Goal: Obtain resource: Download file/media

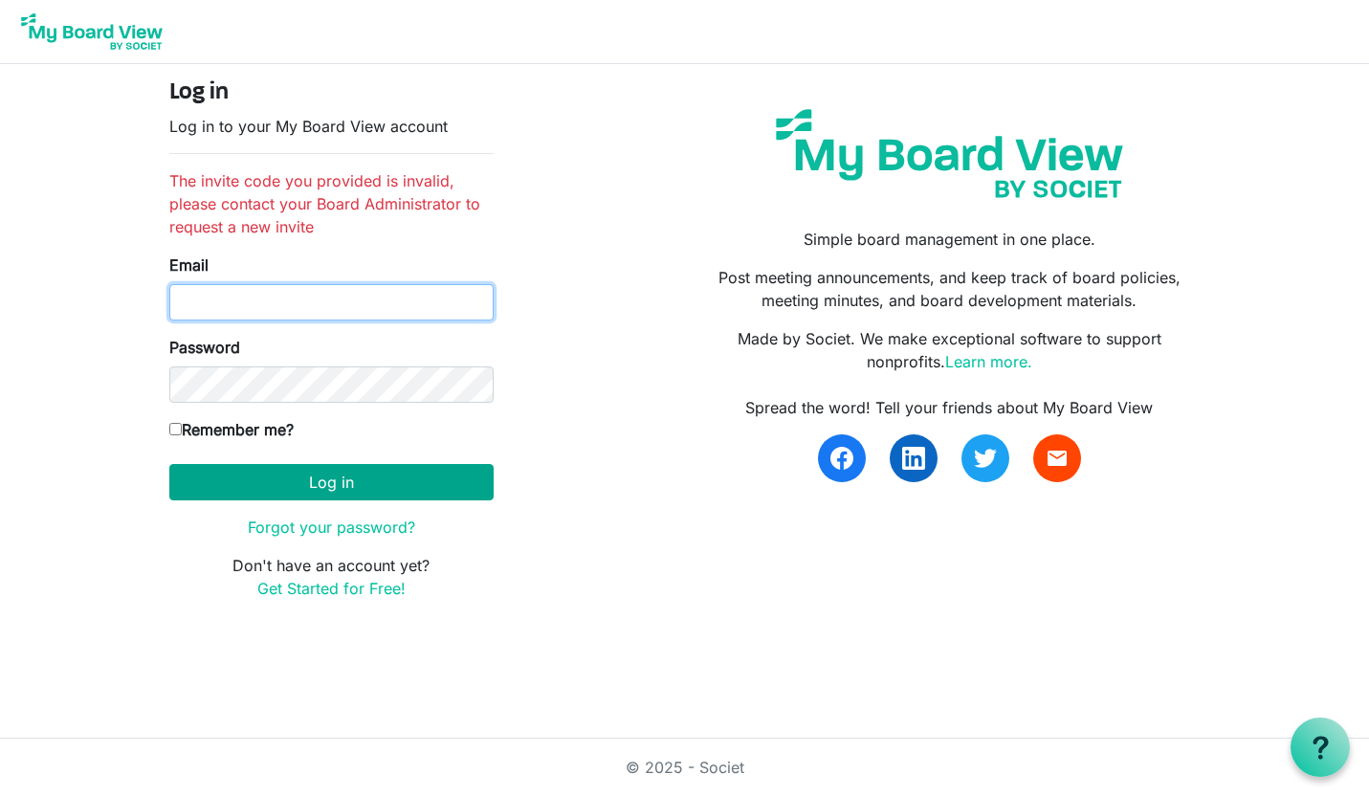
type input "[EMAIL_ADDRESS][DOMAIN_NAME]"
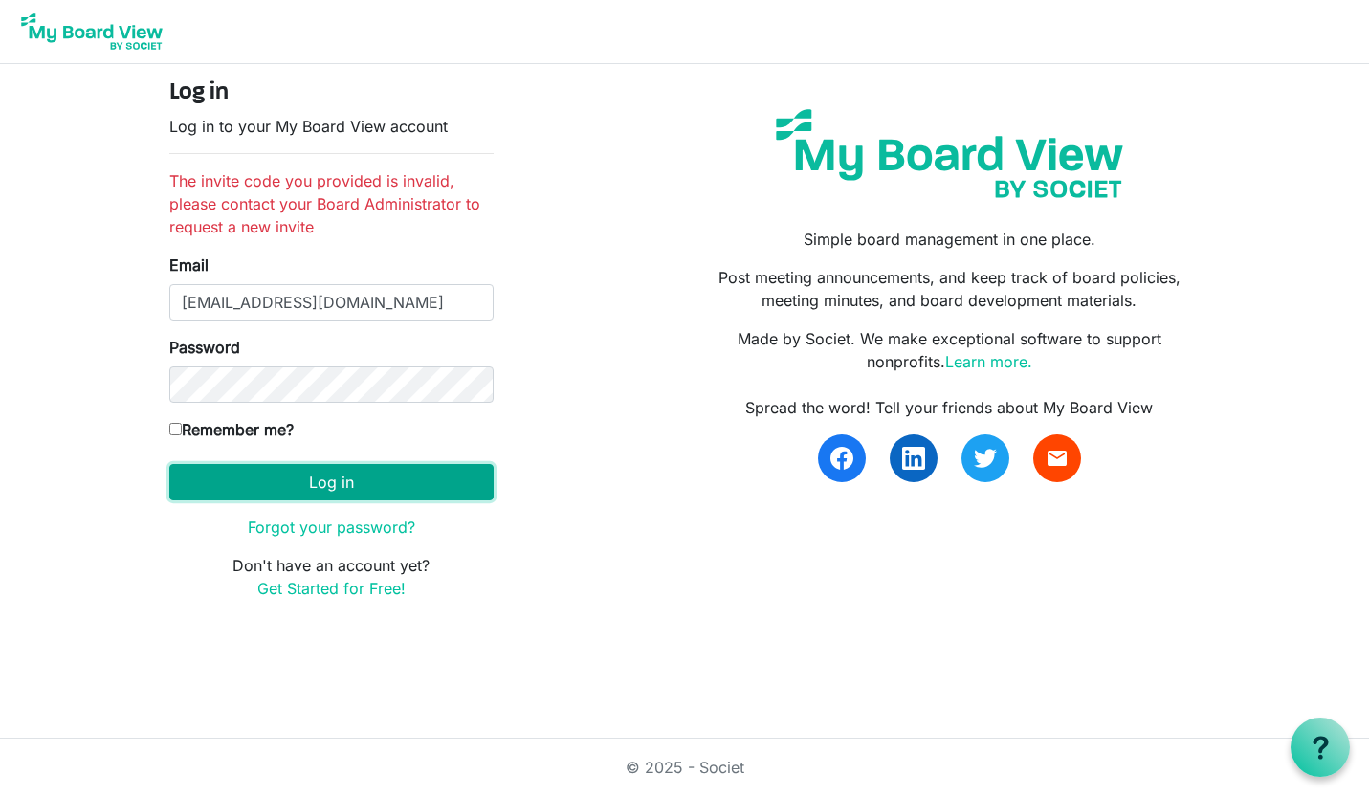
click at [325, 475] on button "Log in" at bounding box center [331, 482] width 324 height 36
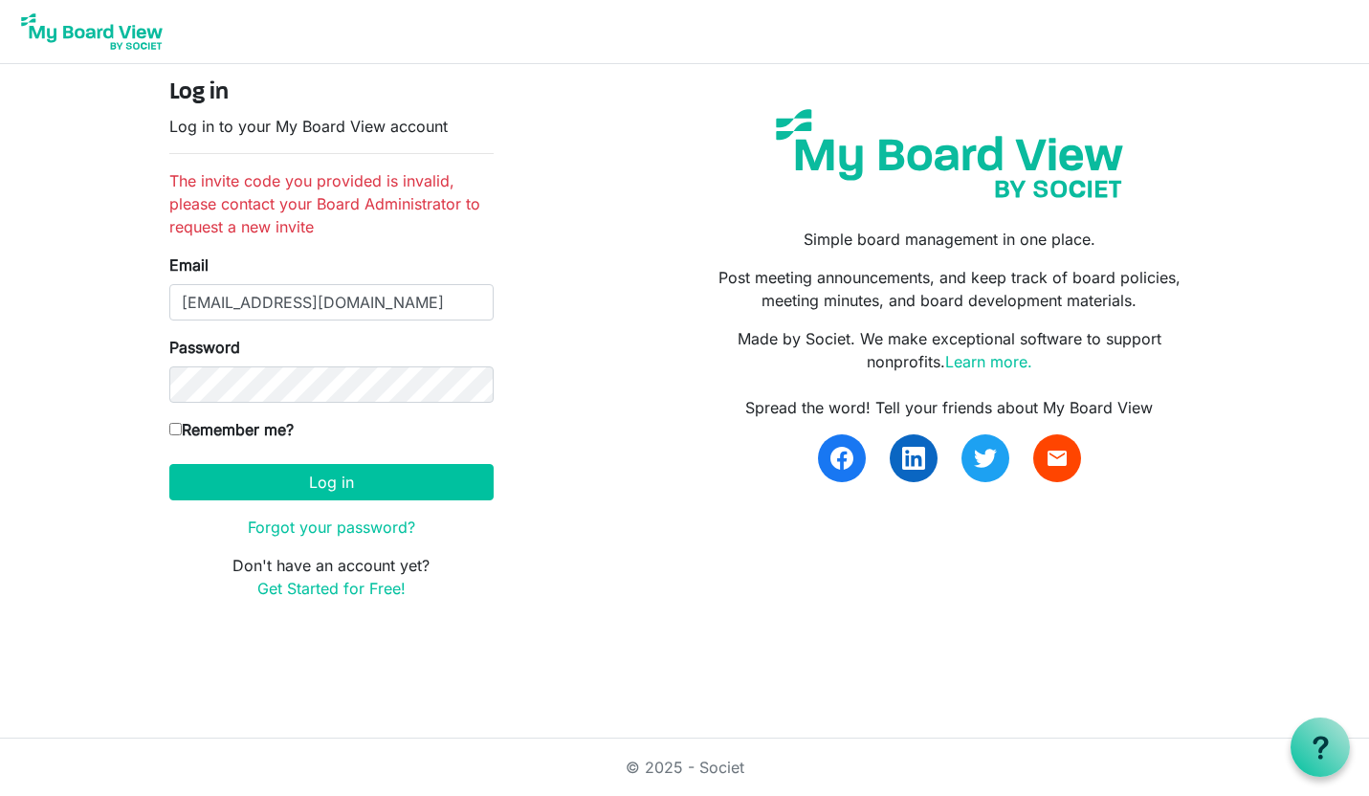
click at [316, 184] on li "The invite code you provided is invalid, please contact your Board Administrato…" at bounding box center [331, 203] width 324 height 69
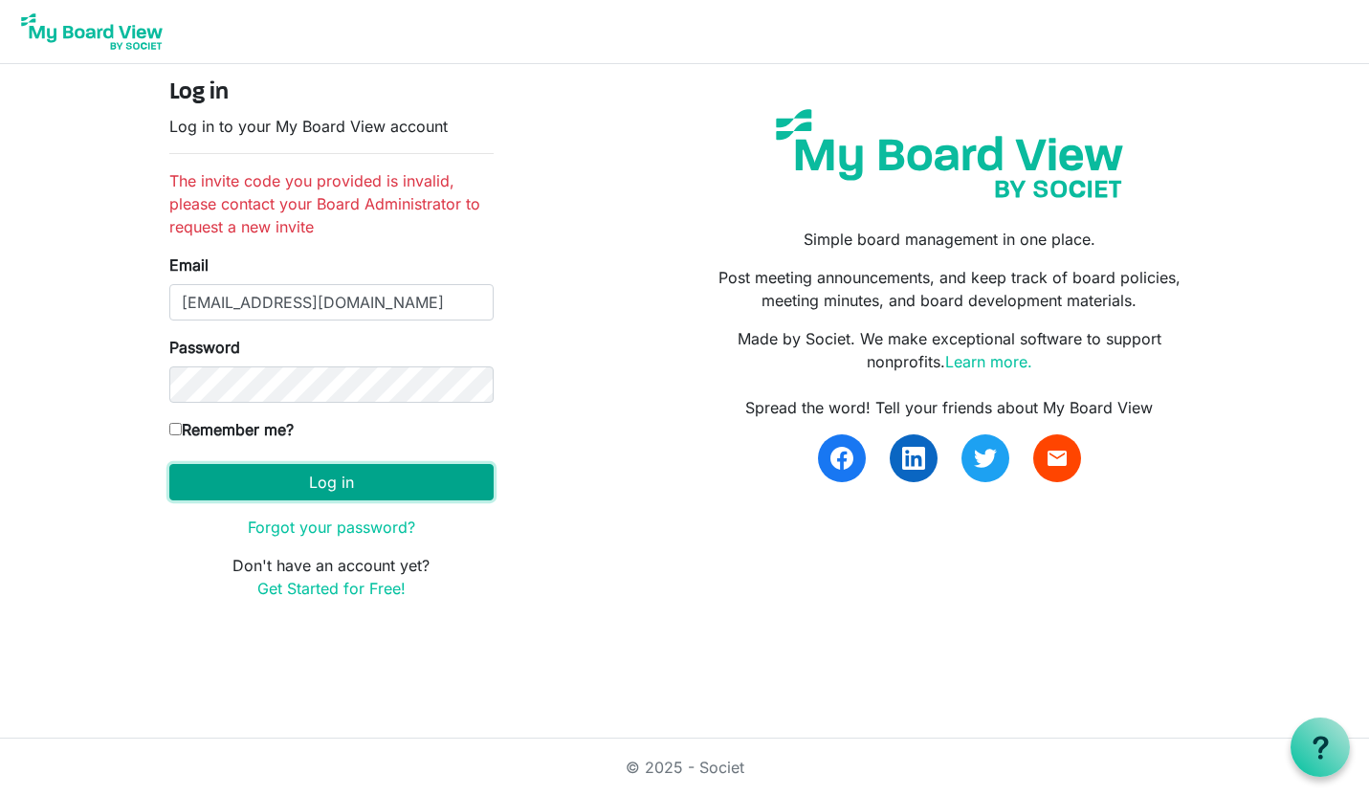
click at [314, 482] on button "Log in" at bounding box center [331, 482] width 324 height 36
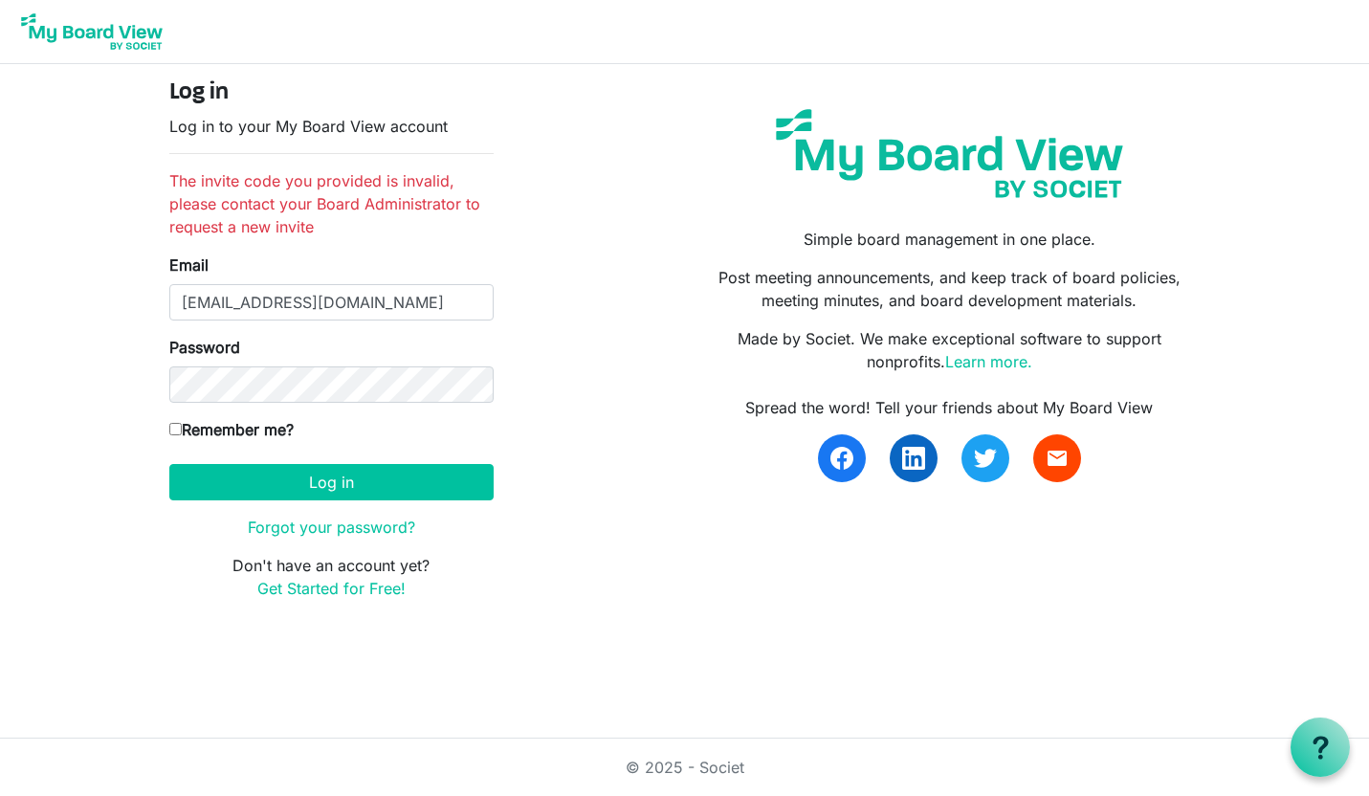
click at [302, 199] on li "The invite code you provided is invalid, please contact your Board Administrato…" at bounding box center [331, 203] width 324 height 69
click at [394, 307] on input "[EMAIL_ADDRESS][DOMAIN_NAME]" at bounding box center [331, 302] width 324 height 36
click at [370, 199] on li "The invite code you provided is invalid, please contact your Board Administrato…" at bounding box center [331, 203] width 324 height 69
click at [73, 23] on img at bounding box center [91, 32] width 153 height 48
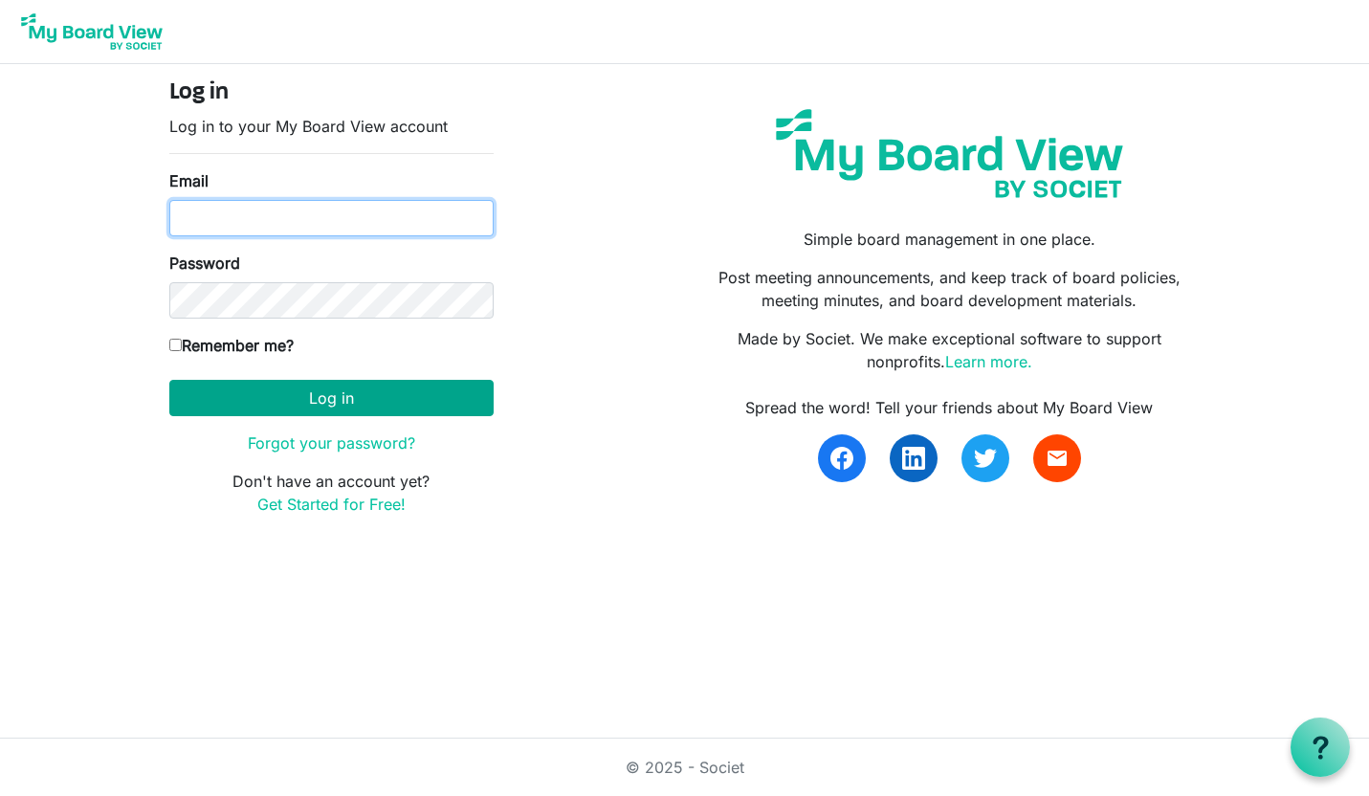
type input "smaico@artcenternj.org"
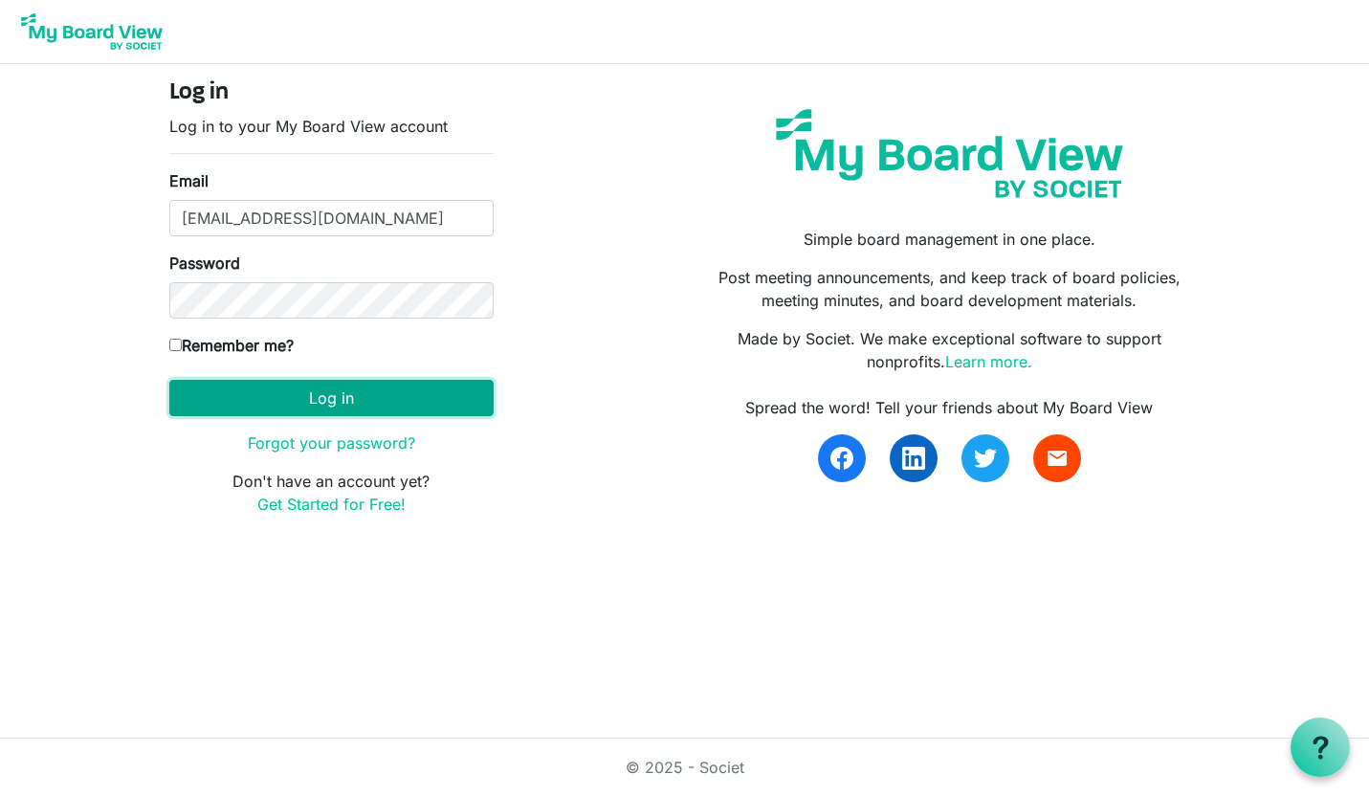
click at [325, 401] on button "Log in" at bounding box center [331, 398] width 324 height 36
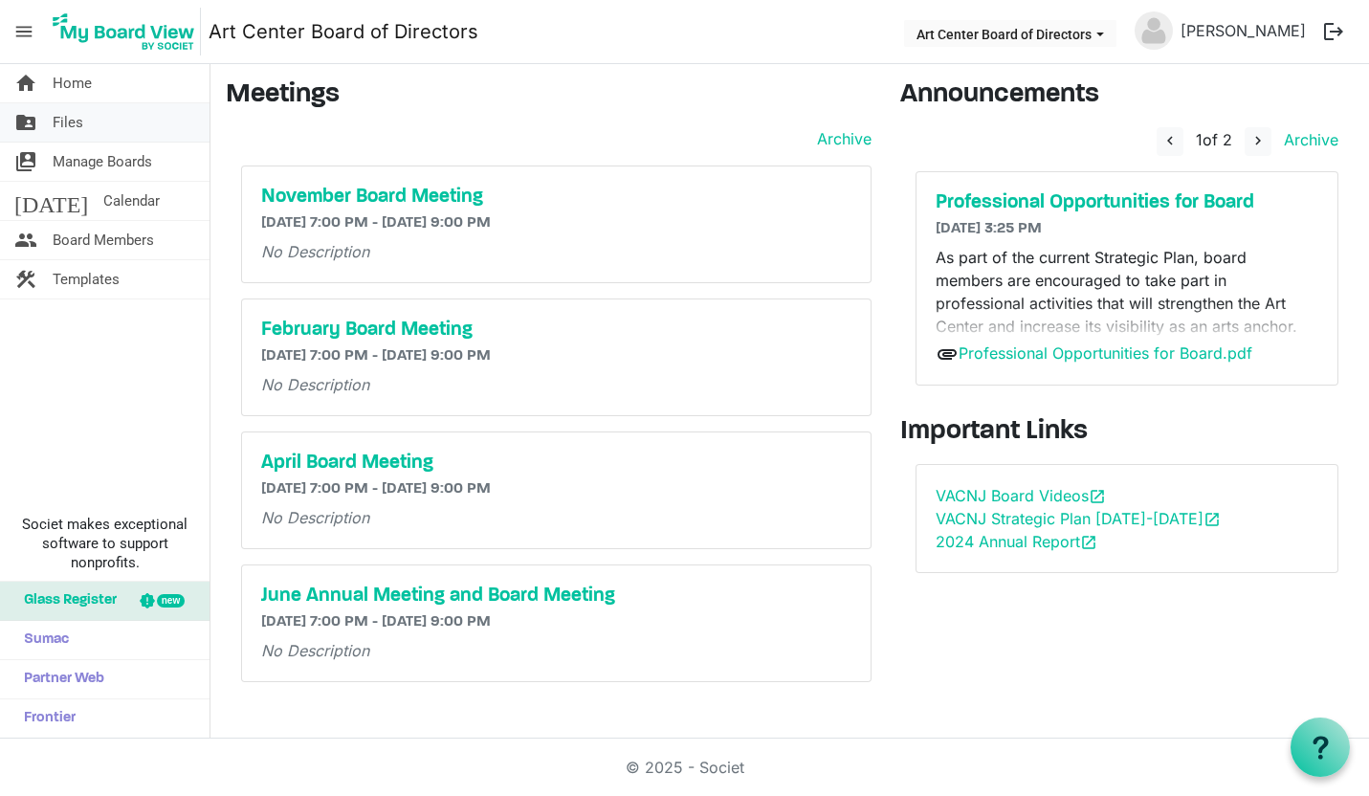
click at [61, 125] on span "Files" at bounding box center [68, 122] width 31 height 38
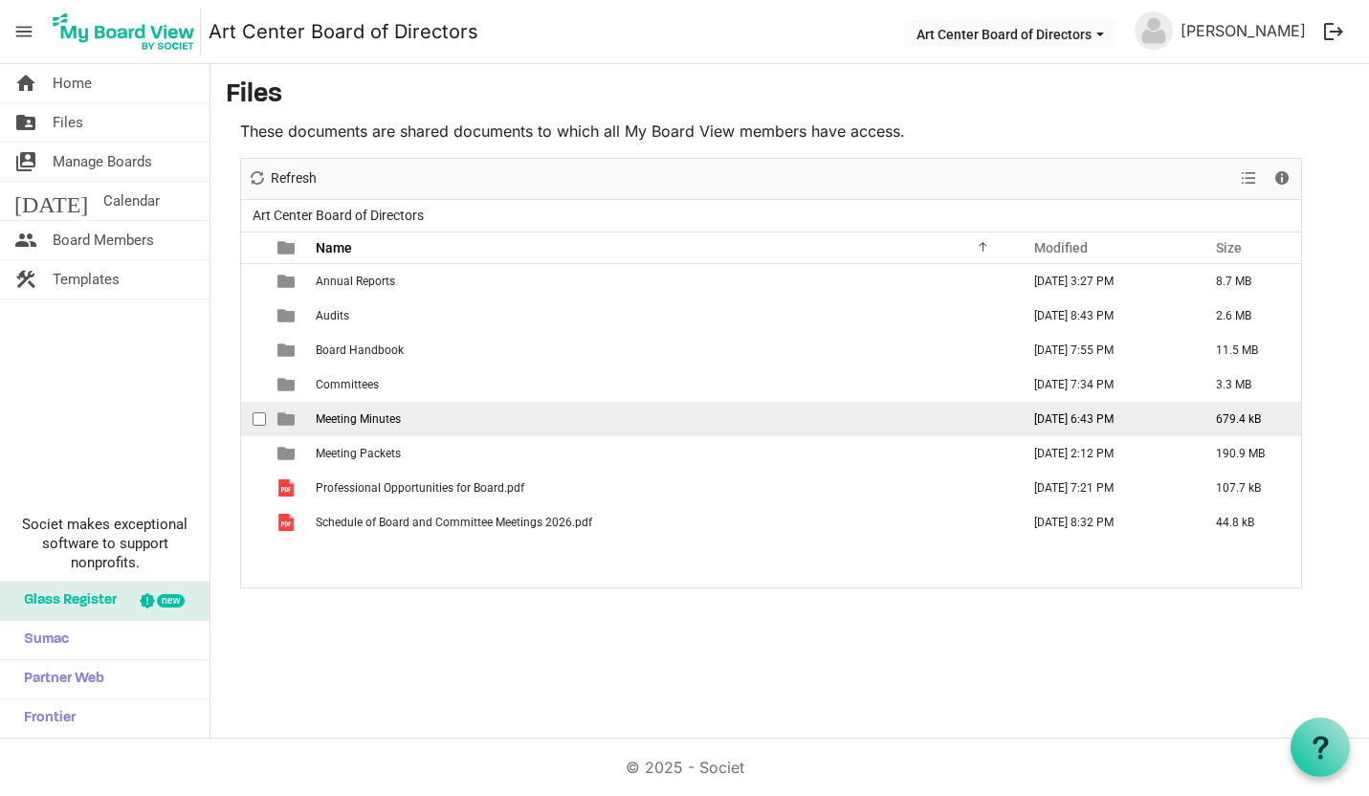
click at [375, 421] on span "Meeting Minutes" at bounding box center [358, 418] width 85 height 13
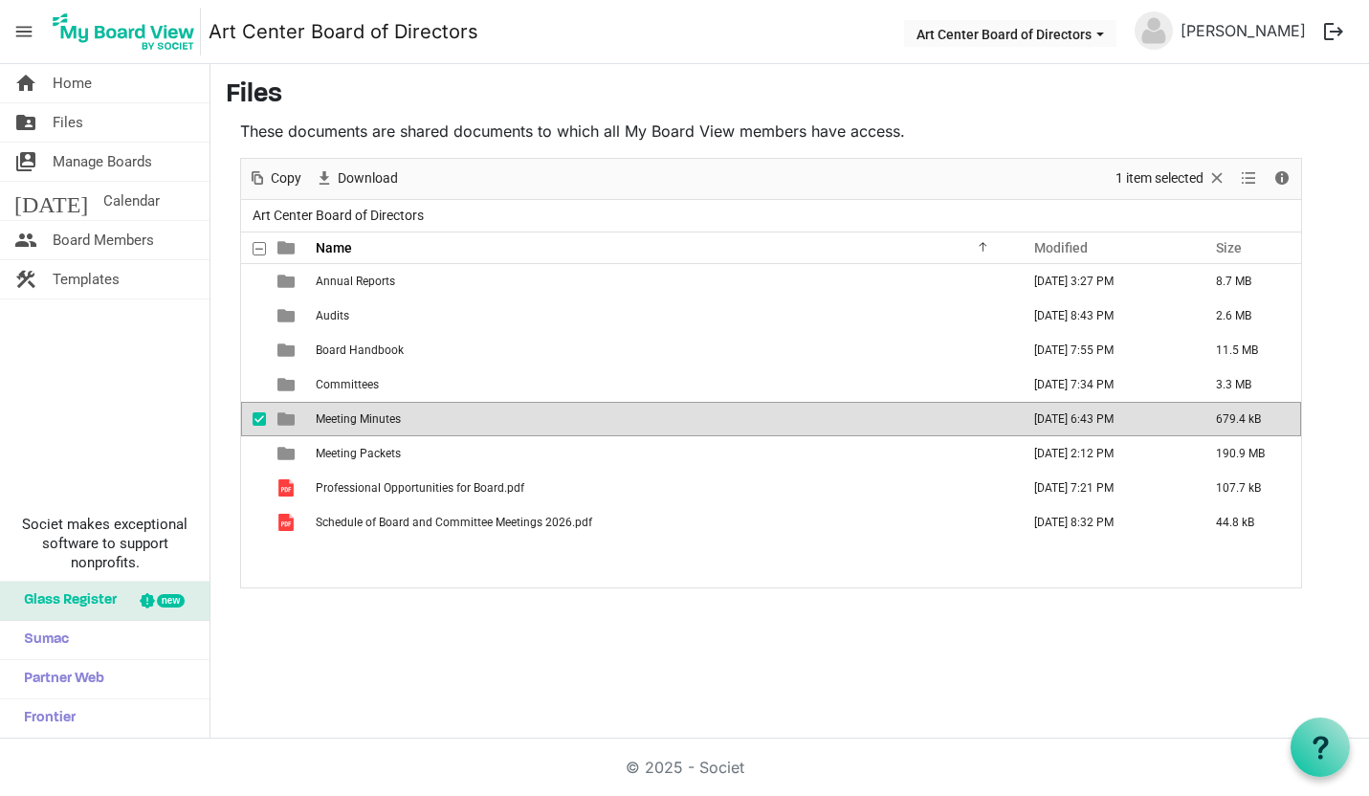
click at [357, 418] on span "Meeting Minutes" at bounding box center [358, 418] width 85 height 13
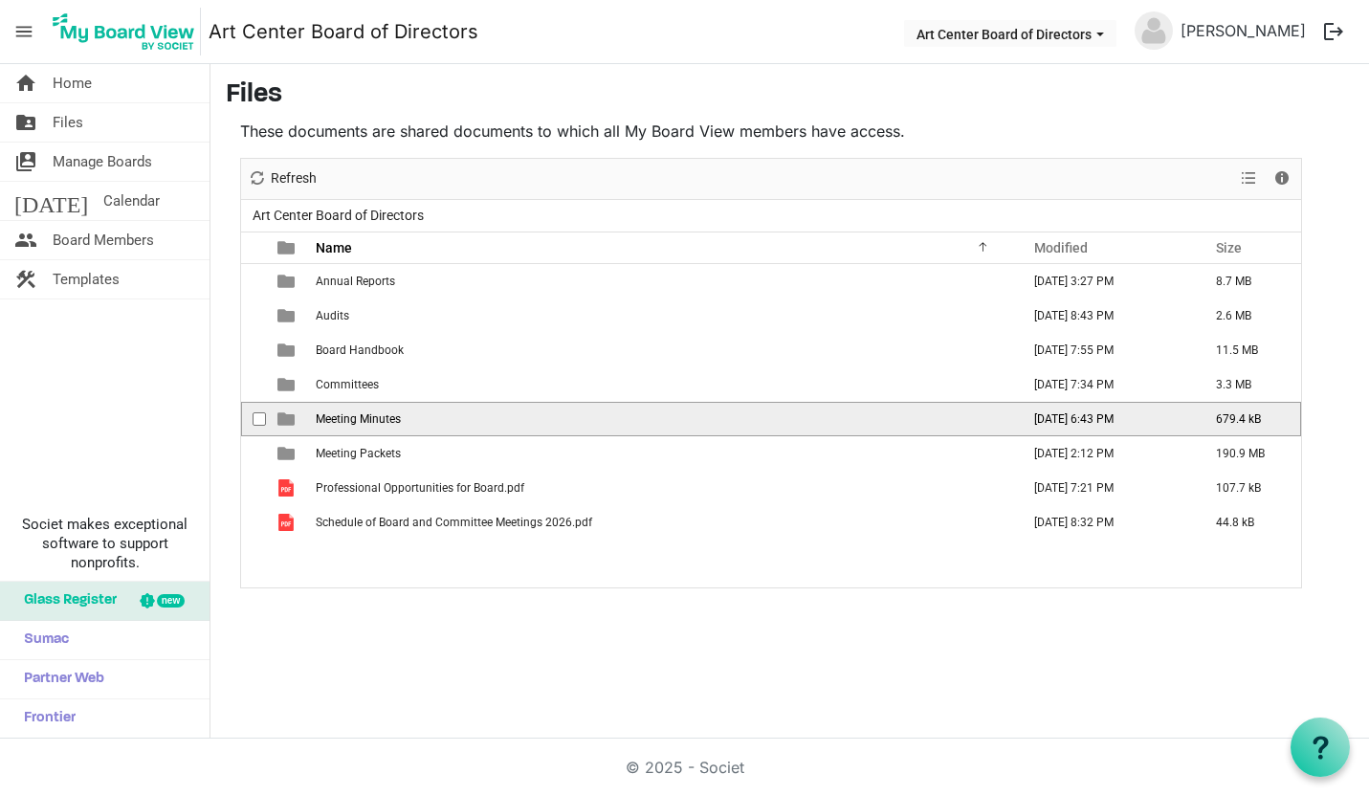
click at [260, 422] on span "checkbox" at bounding box center [259, 418] width 13 height 13
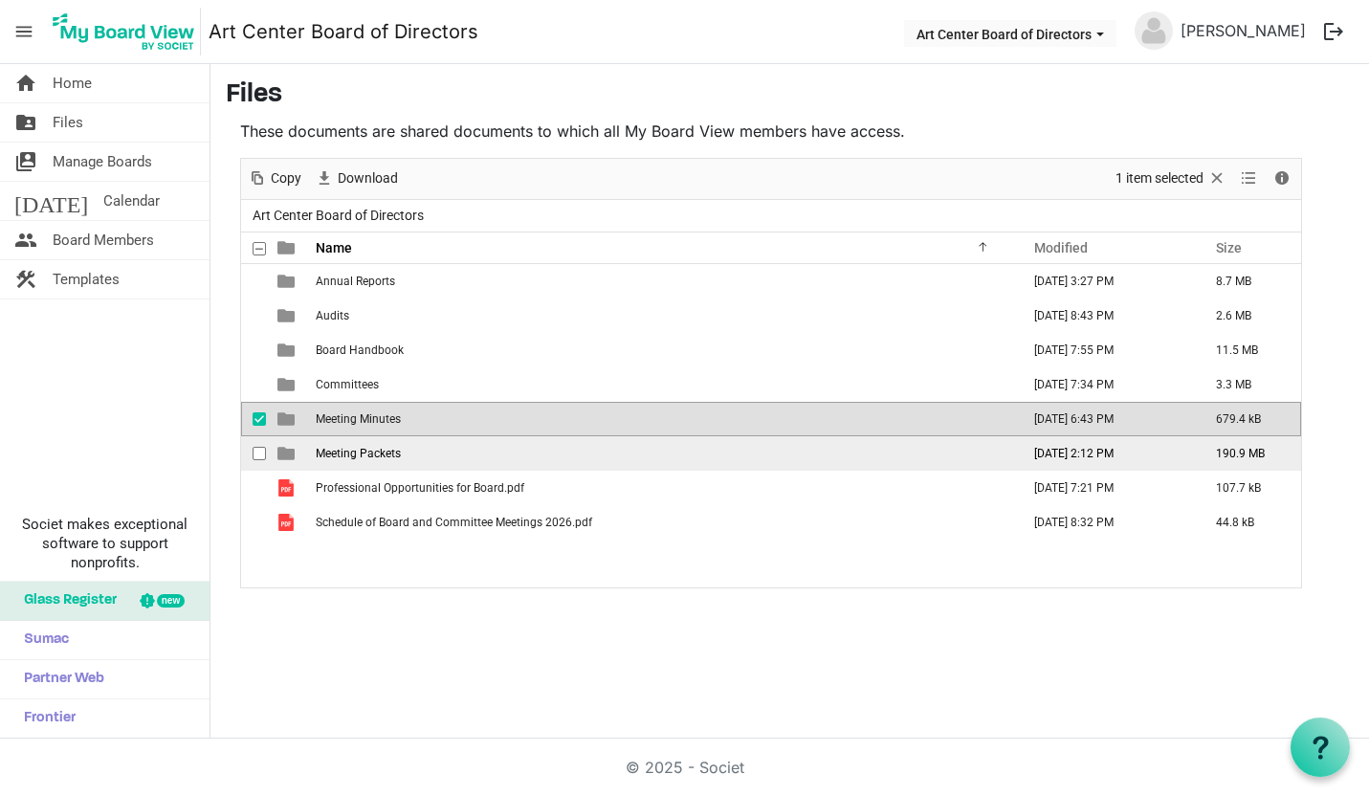
click at [256, 455] on span "checkbox" at bounding box center [259, 453] width 13 height 13
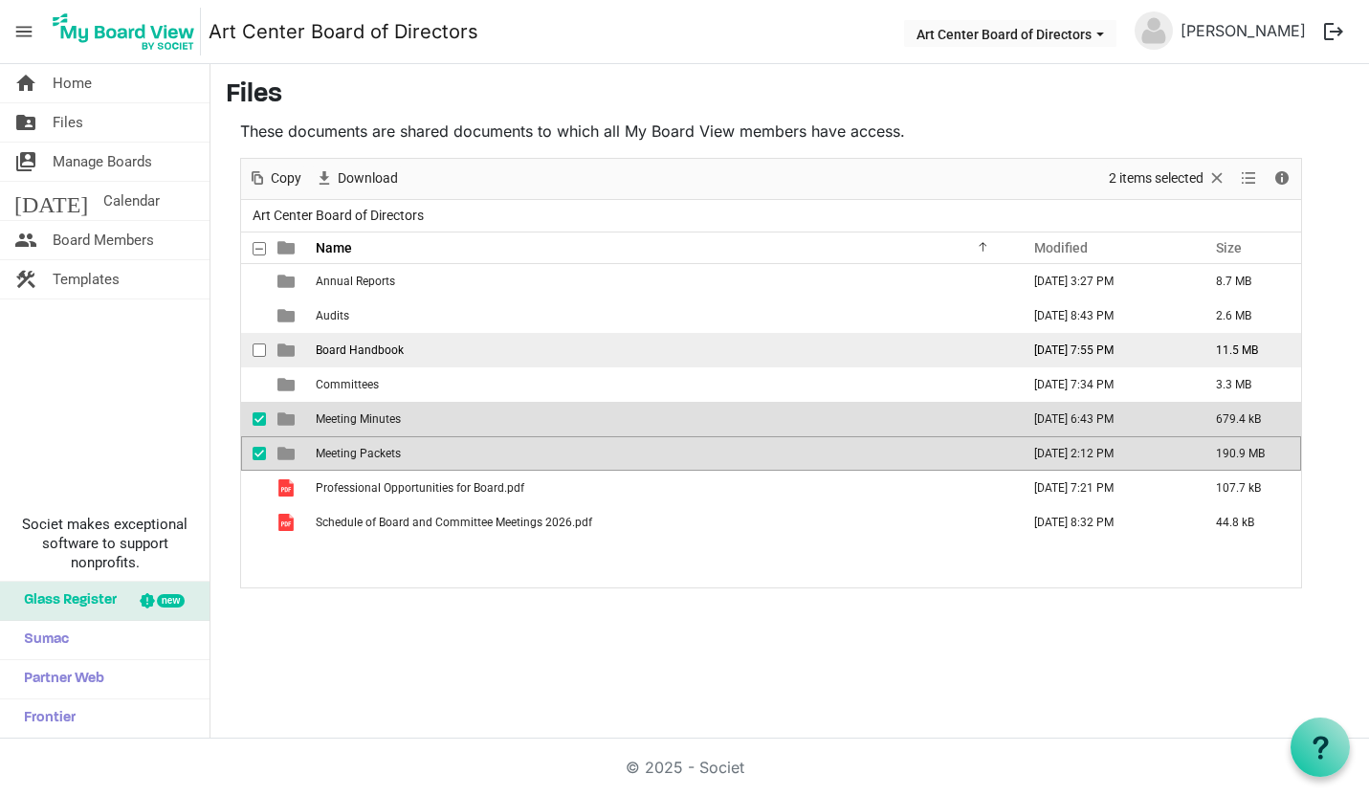
click at [254, 350] on span "checkbox" at bounding box center [259, 349] width 13 height 13
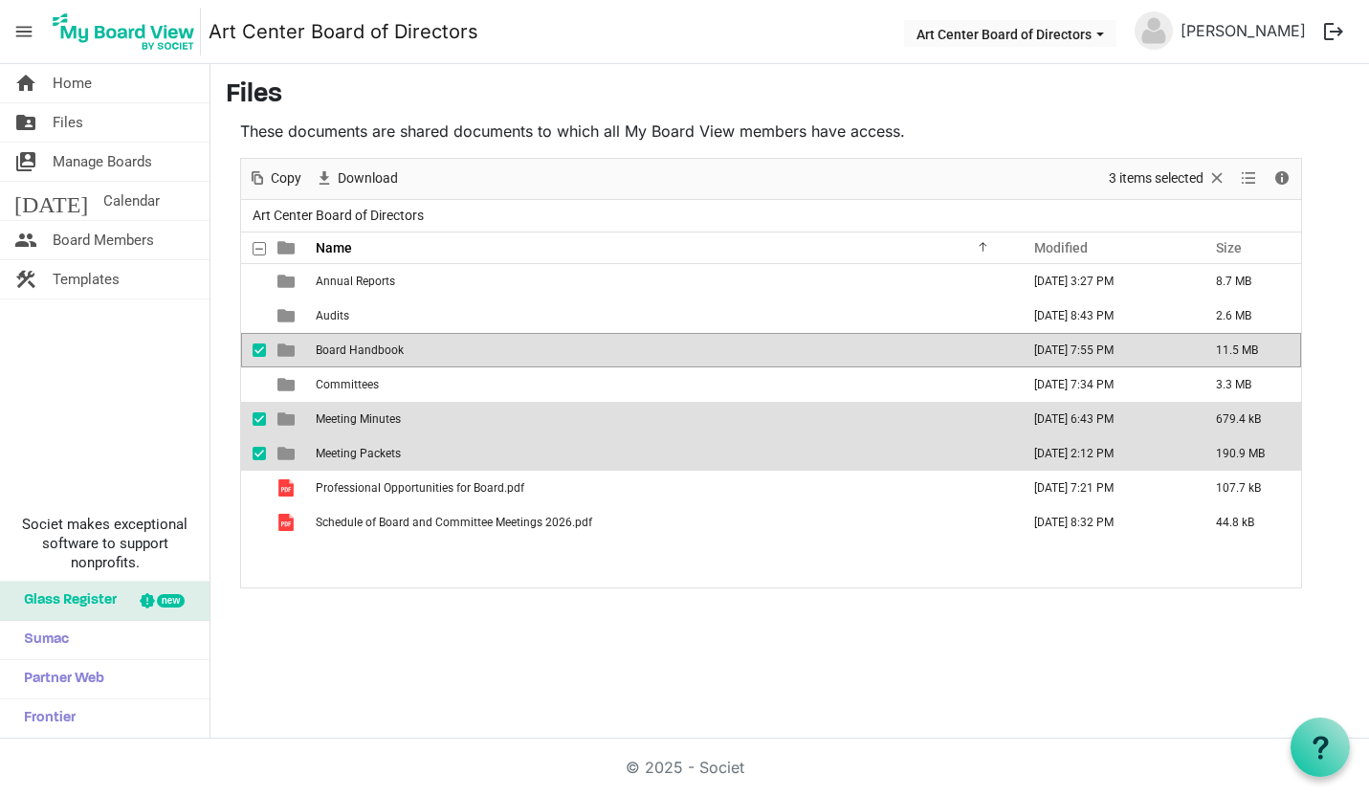
click at [545, 648] on div "home Home folder_shared Files switch_account Manage Boards today Calendar peopl…" at bounding box center [684, 401] width 1369 height 674
click at [377, 176] on span "Download" at bounding box center [368, 178] width 64 height 24
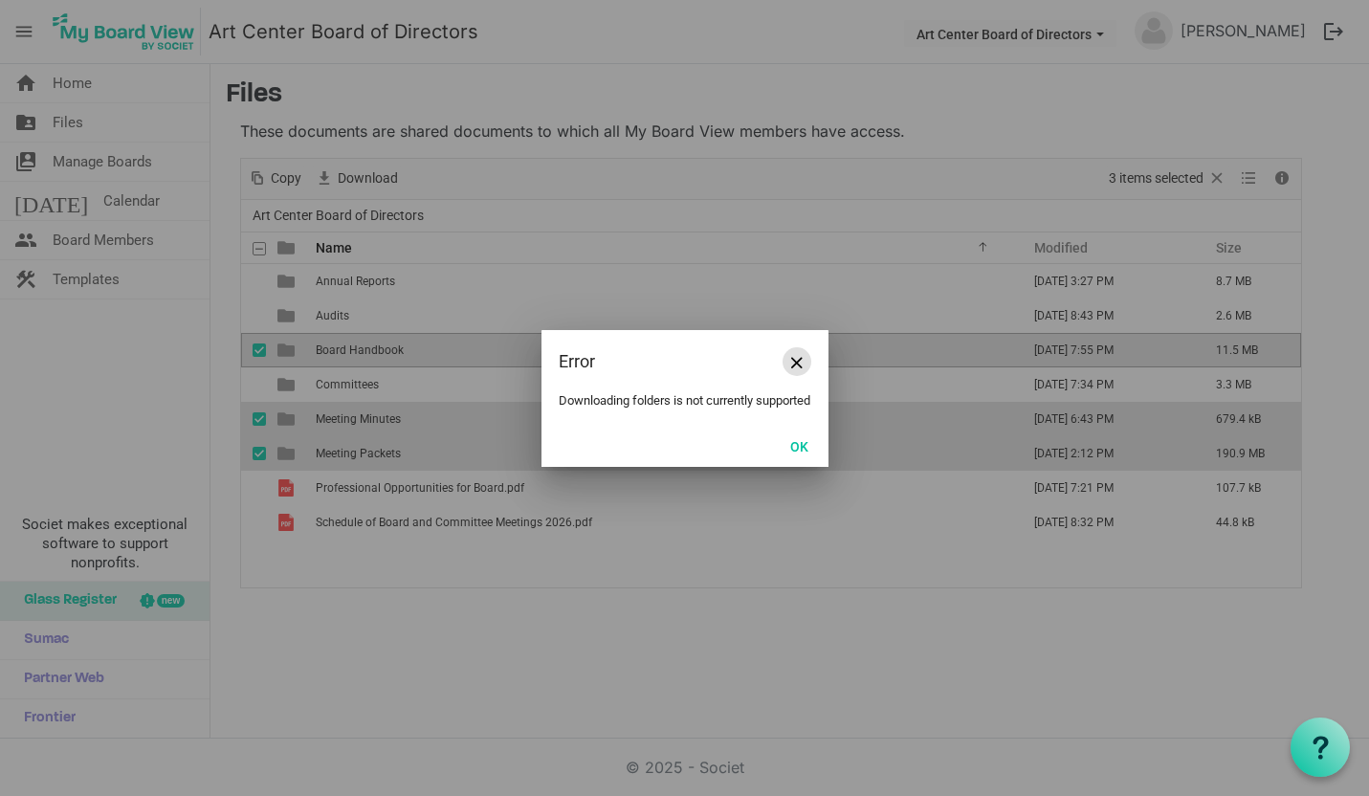
click at [796, 357] on span "Close" at bounding box center [796, 362] width 11 height 11
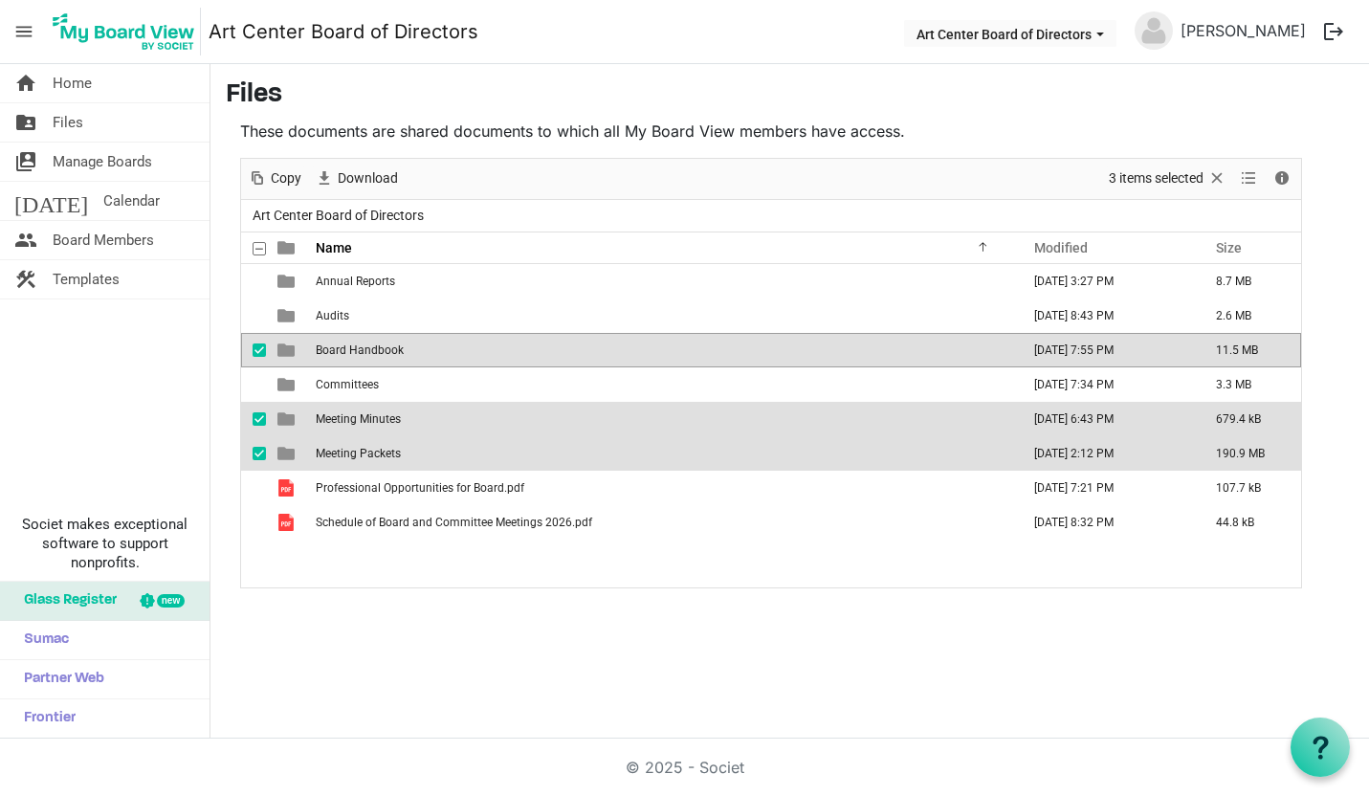
click at [258, 418] on span "checkbox" at bounding box center [259, 418] width 13 height 13
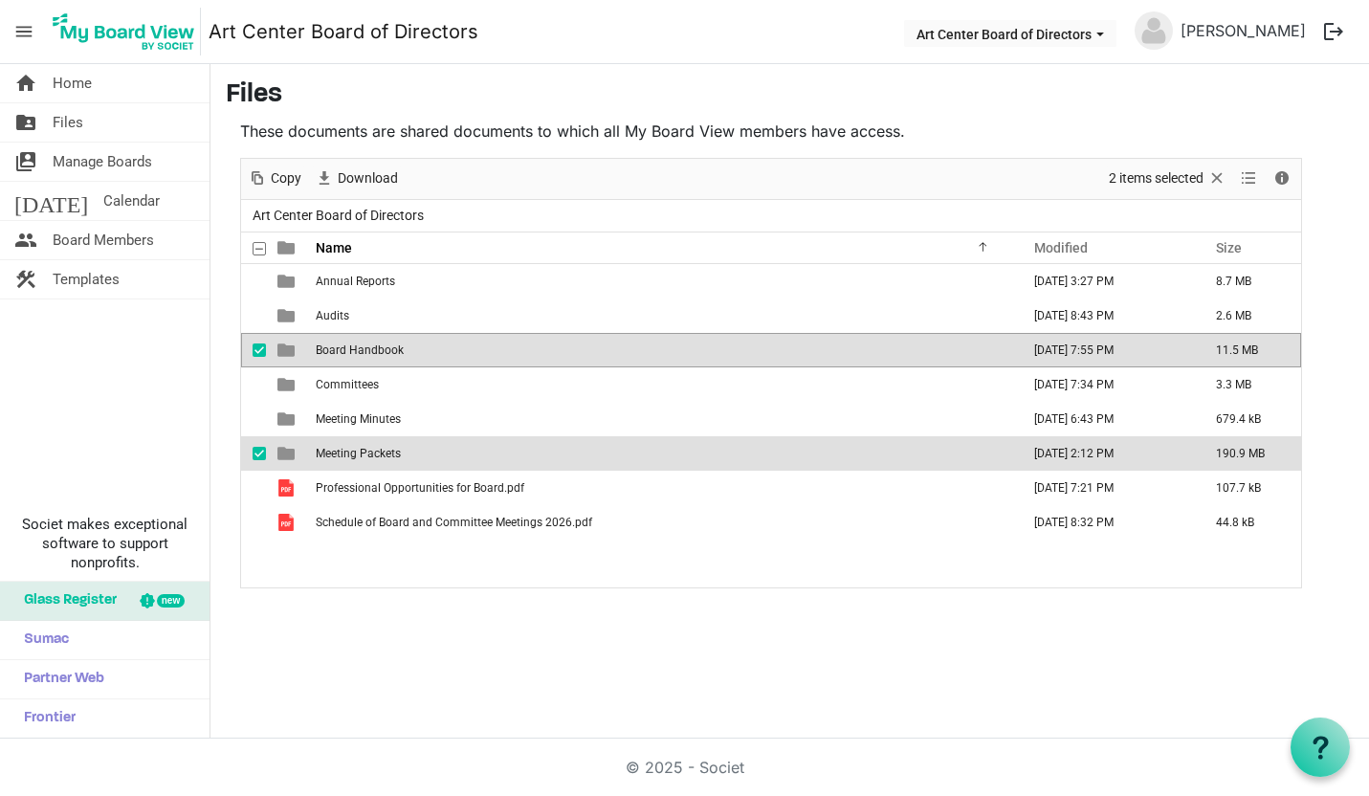
click at [258, 458] on span "checkbox" at bounding box center [259, 453] width 13 height 13
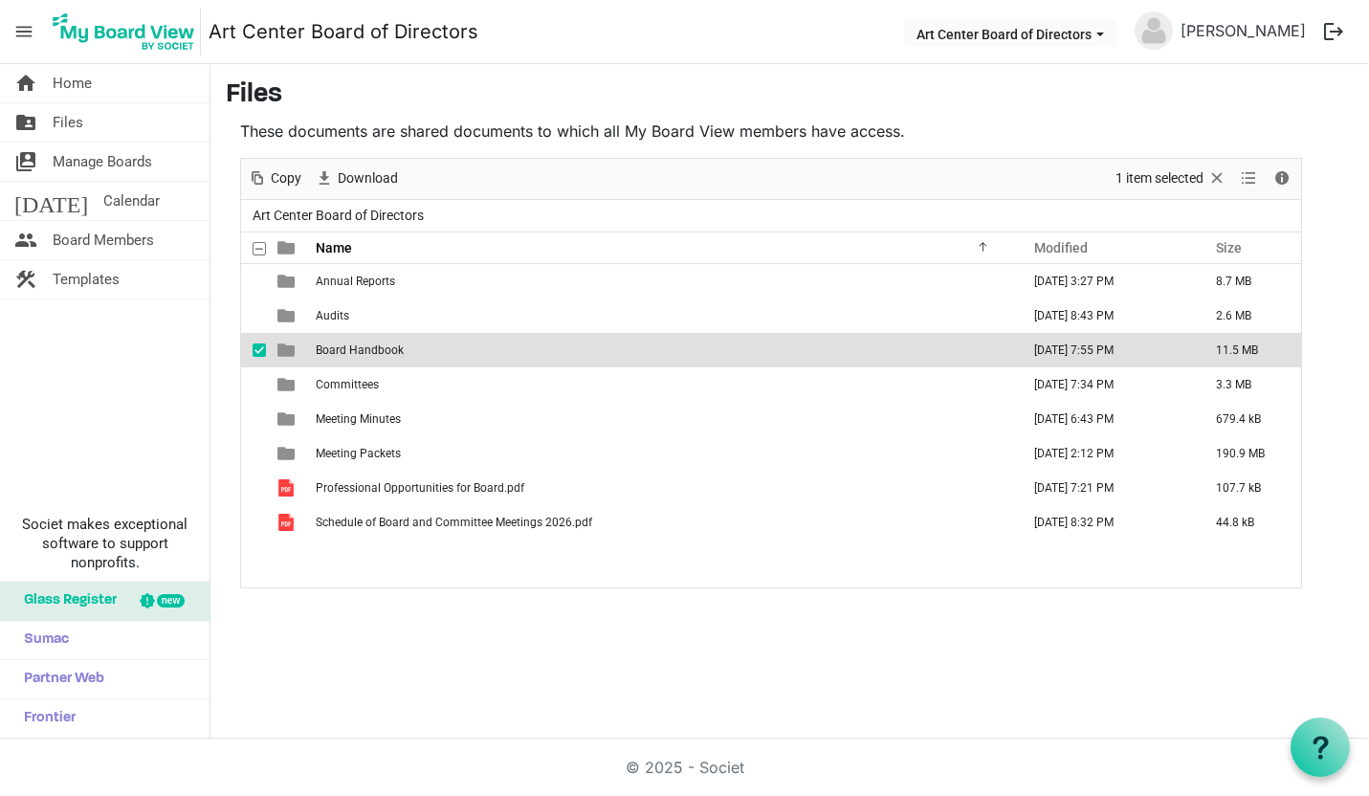
click at [256, 350] on span "checkbox" at bounding box center [259, 349] width 13 height 13
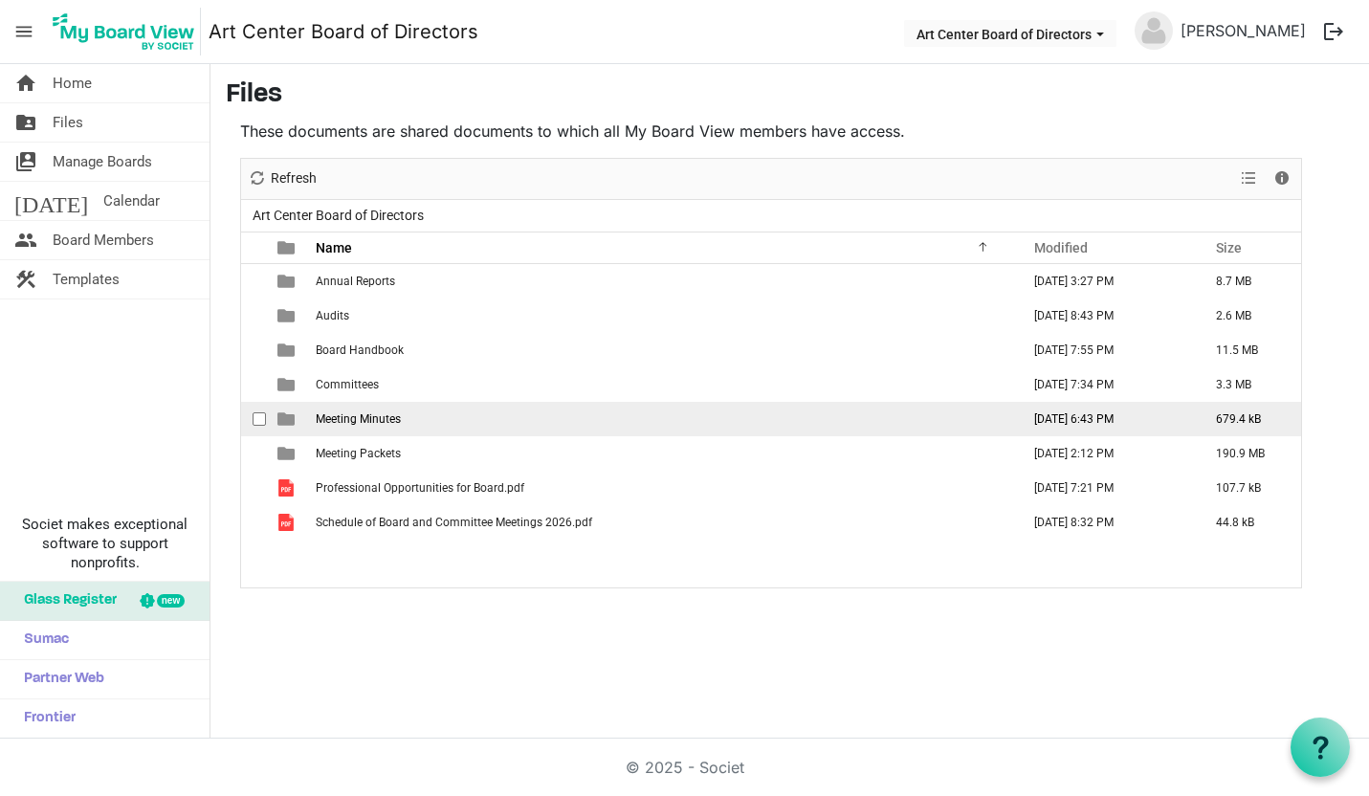
click at [259, 417] on span "checkbox" at bounding box center [259, 418] width 13 height 13
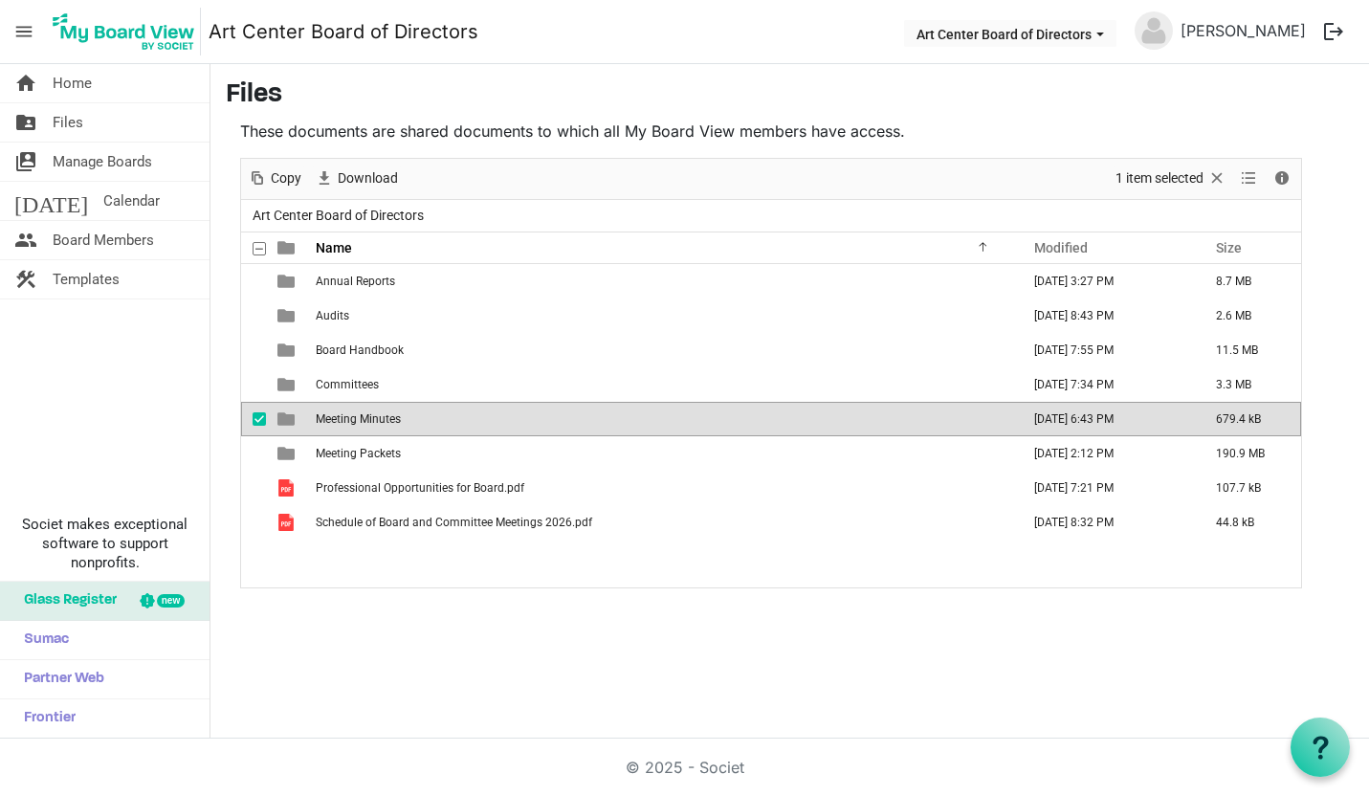
click at [335, 421] on span "Meeting Minutes" at bounding box center [358, 418] width 85 height 13
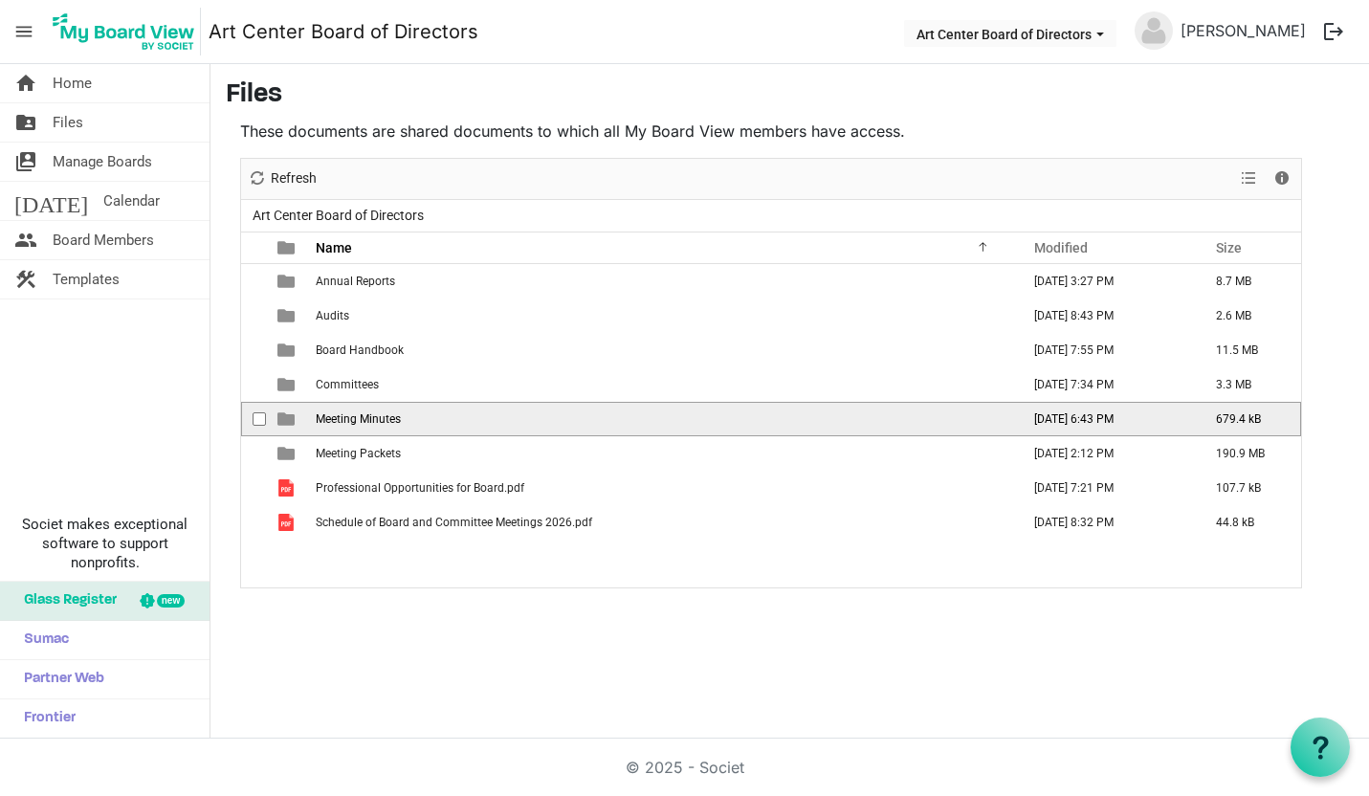
click at [335, 421] on span "Meeting Minutes" at bounding box center [358, 418] width 85 height 13
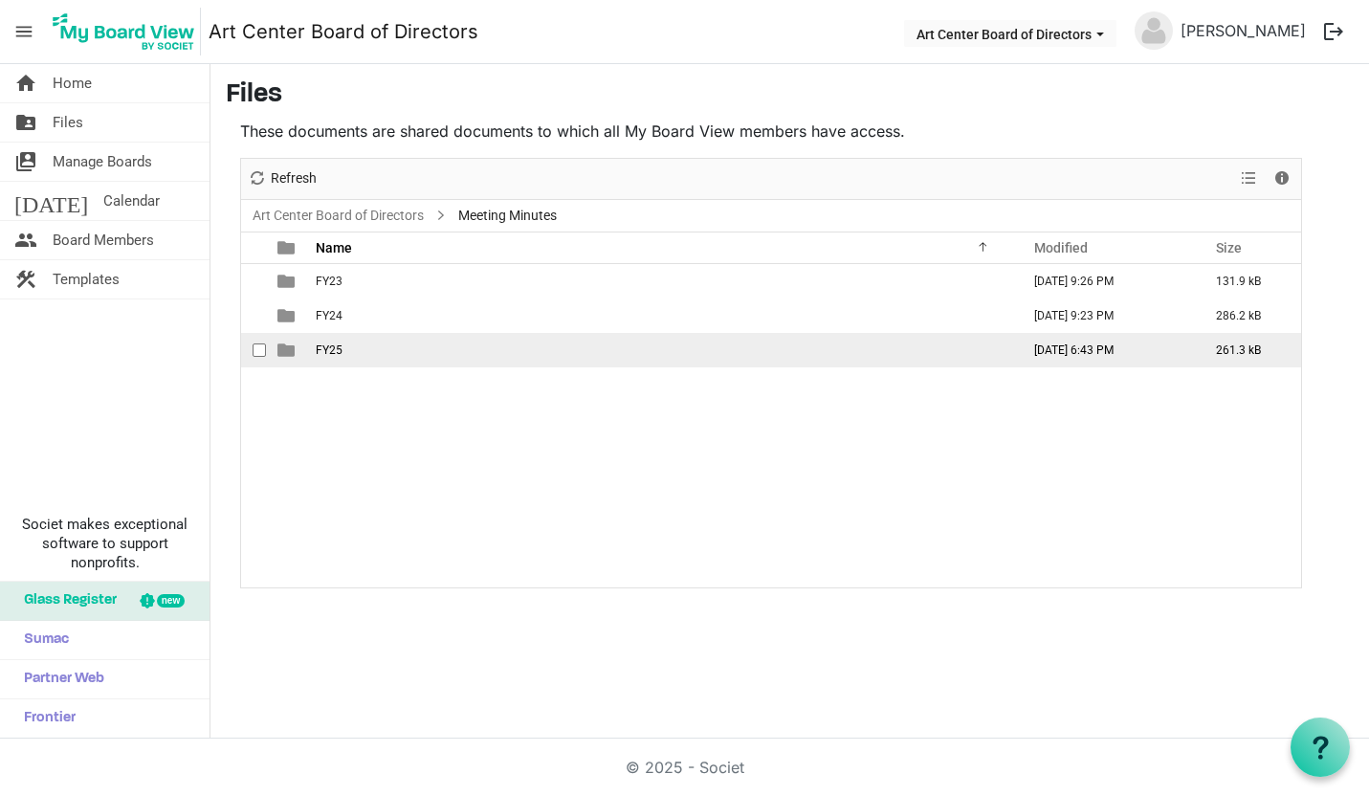
click at [330, 352] on span "FY25" at bounding box center [329, 349] width 27 height 13
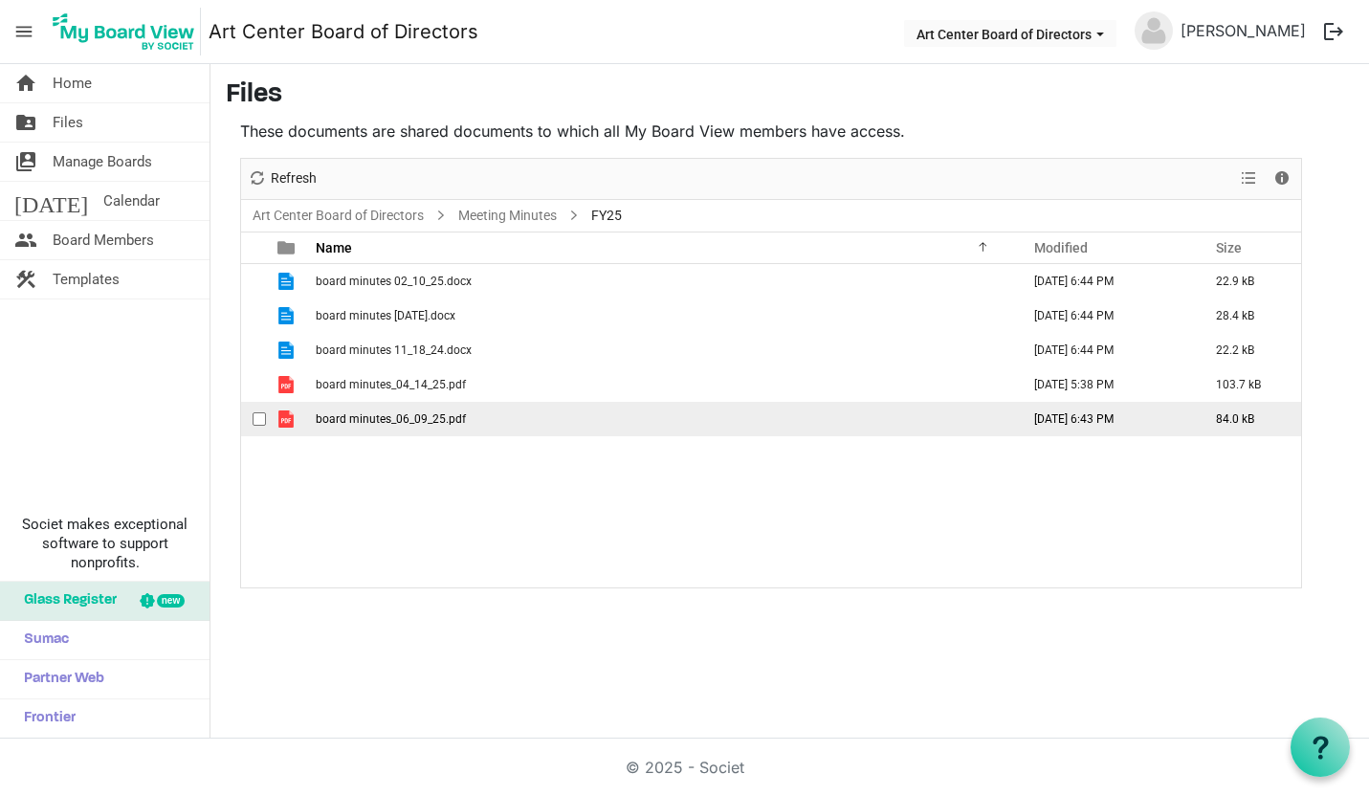
click at [383, 422] on span "board minutes_06_09_25.pdf" at bounding box center [391, 418] width 150 height 13
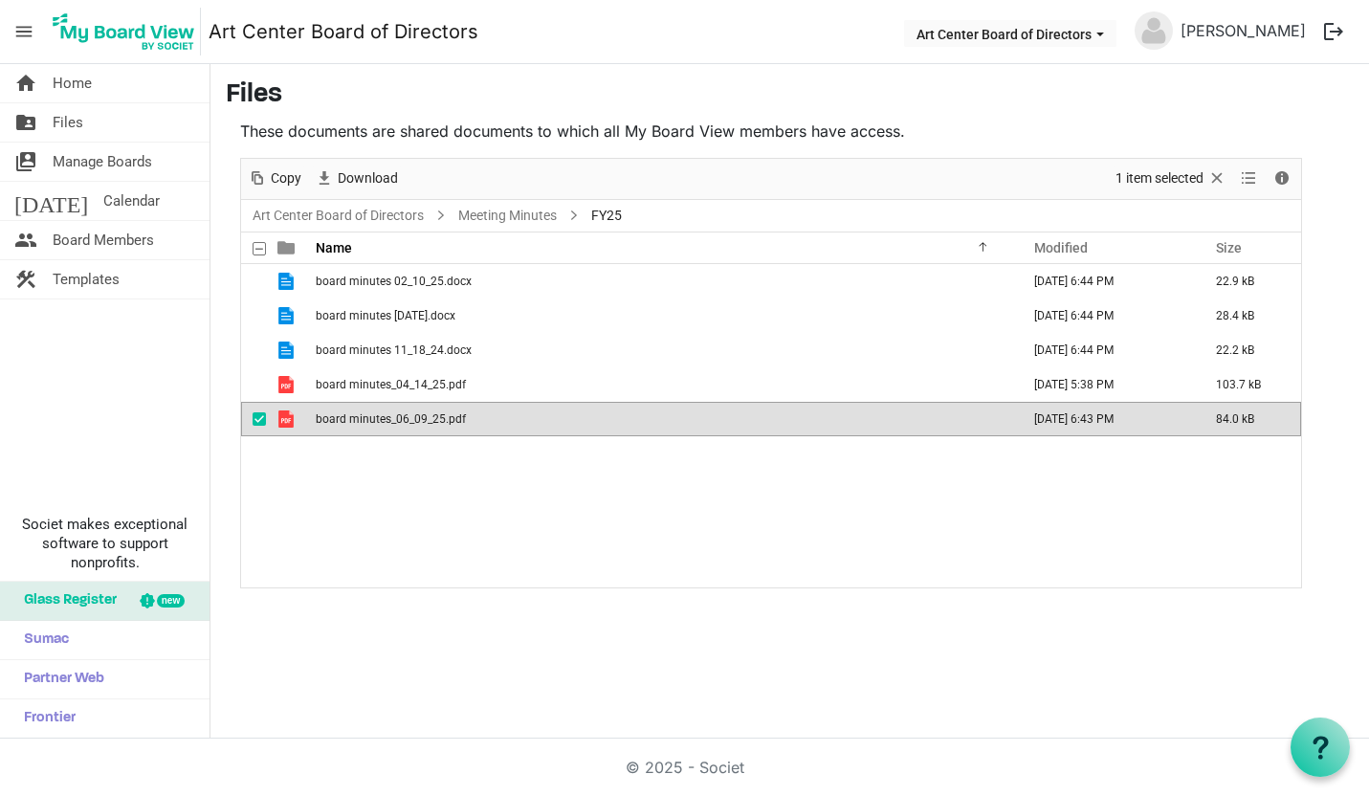
click at [347, 421] on span "board minutes_06_09_25.pdf" at bounding box center [391, 418] width 150 height 13
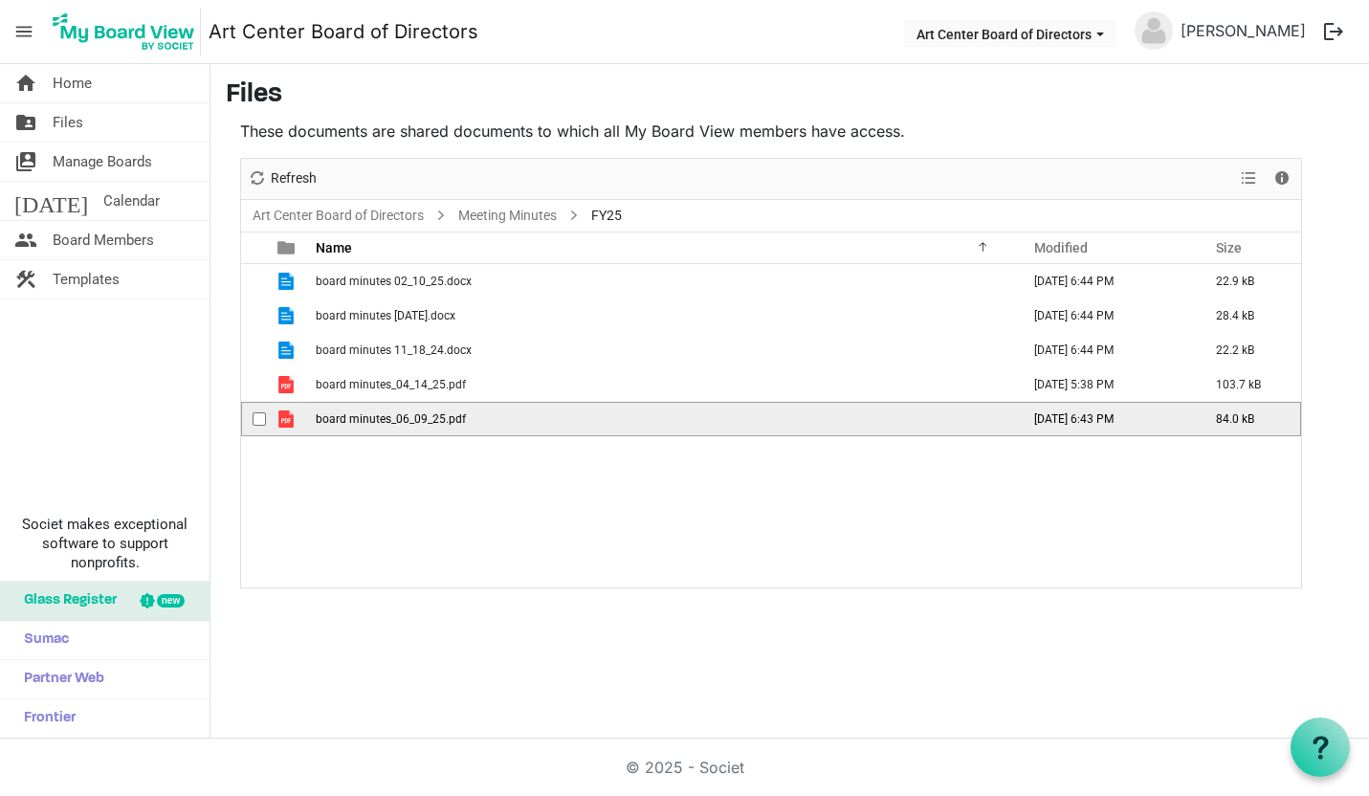
click at [347, 421] on span "board minutes_06_09_25.pdf" at bounding box center [391, 418] width 150 height 13
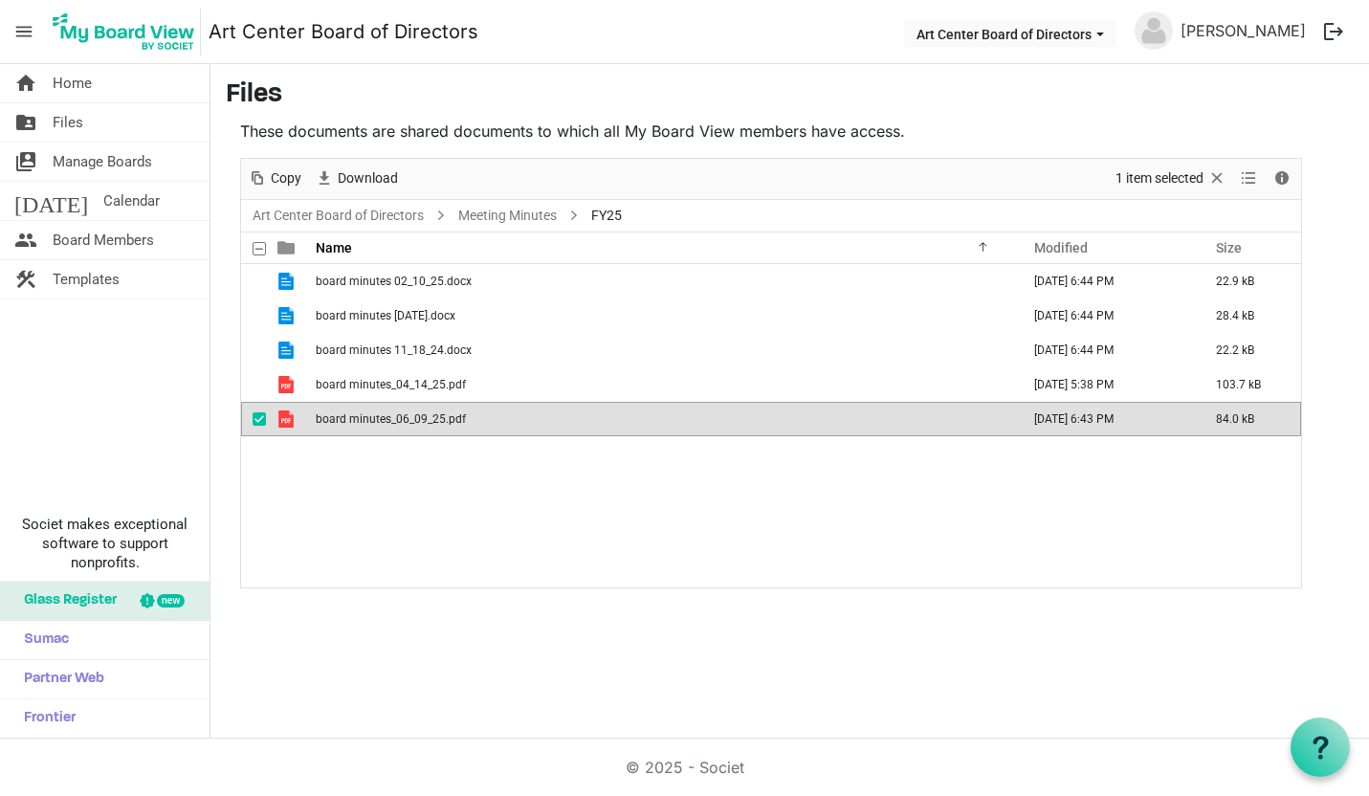
click at [325, 418] on span "board minutes_06_09_25.pdf" at bounding box center [391, 418] width 150 height 13
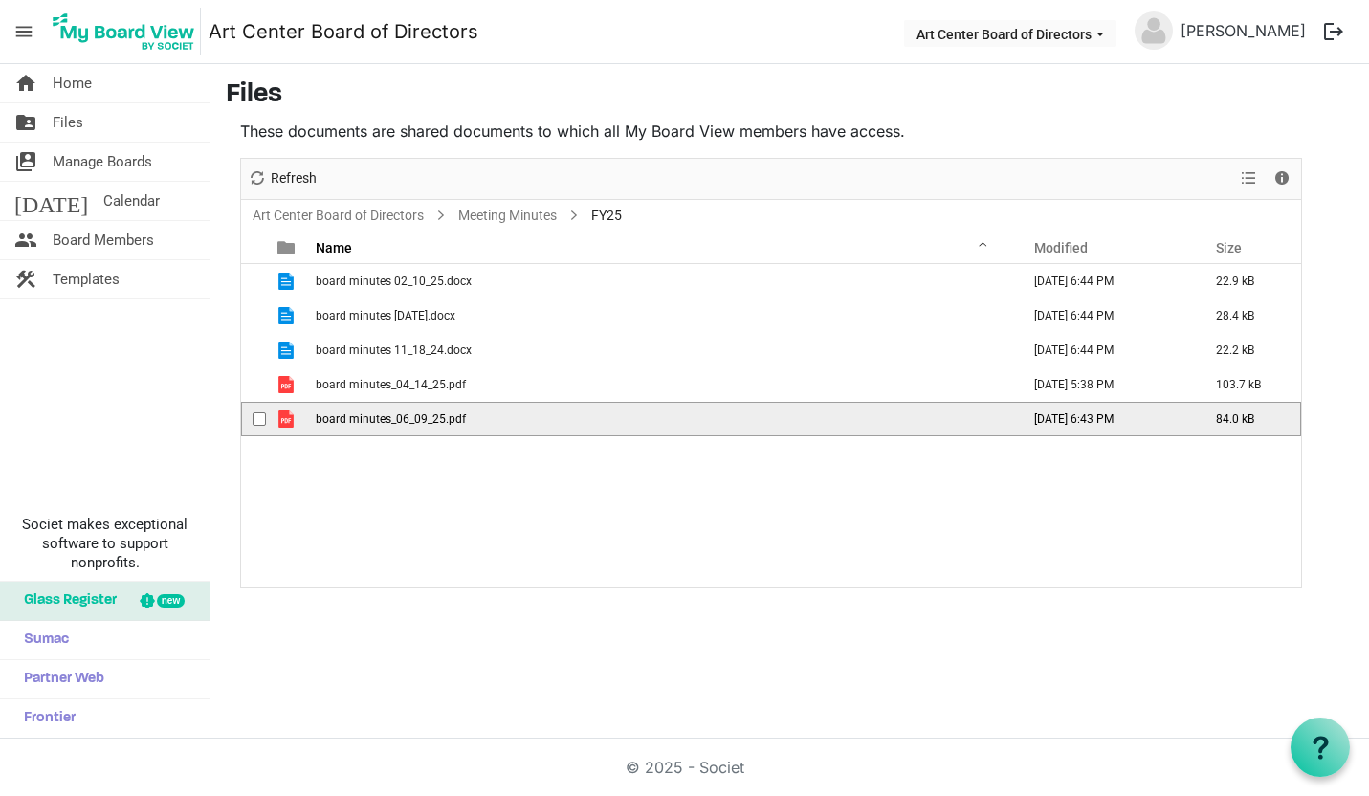
click at [325, 418] on span "board minutes_06_09_25.pdf" at bounding box center [391, 418] width 150 height 13
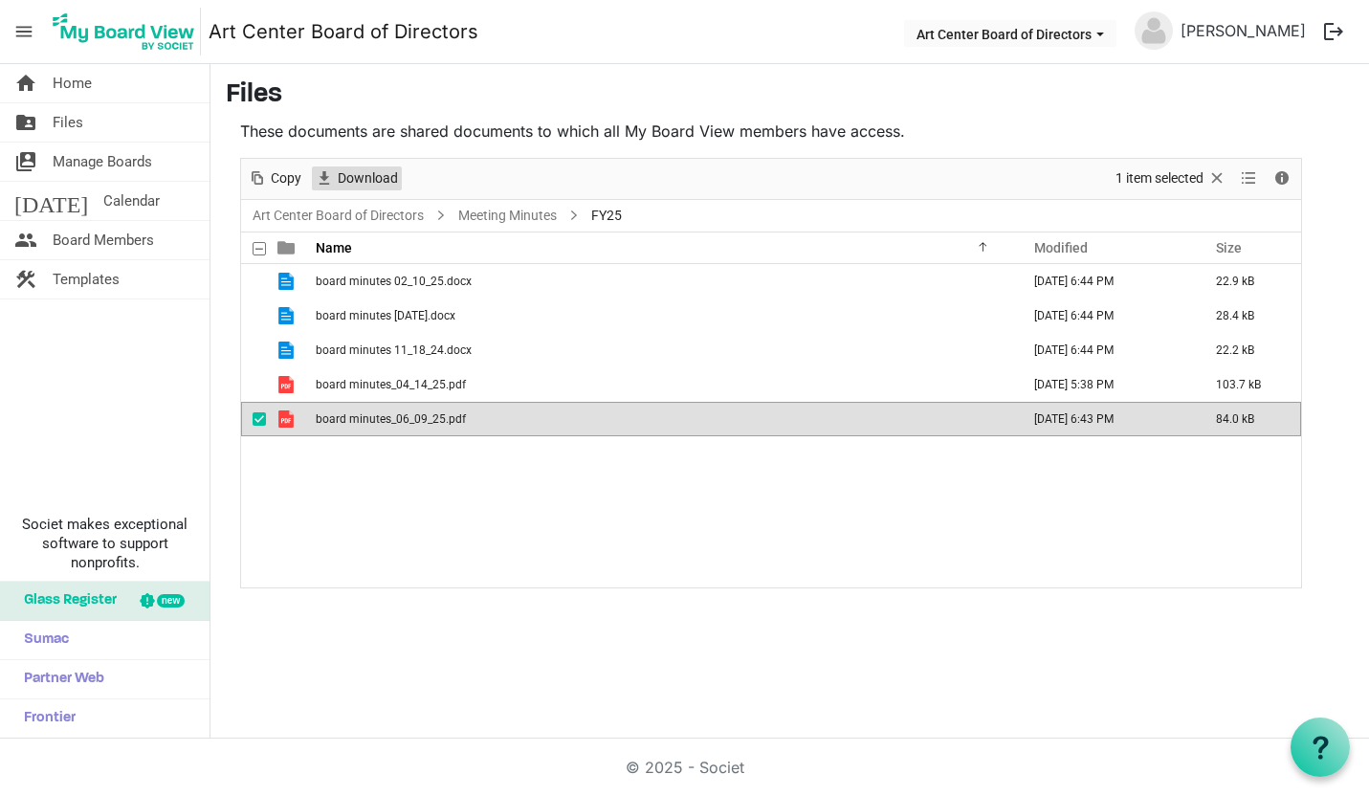
click at [377, 175] on span "Download" at bounding box center [368, 178] width 64 height 24
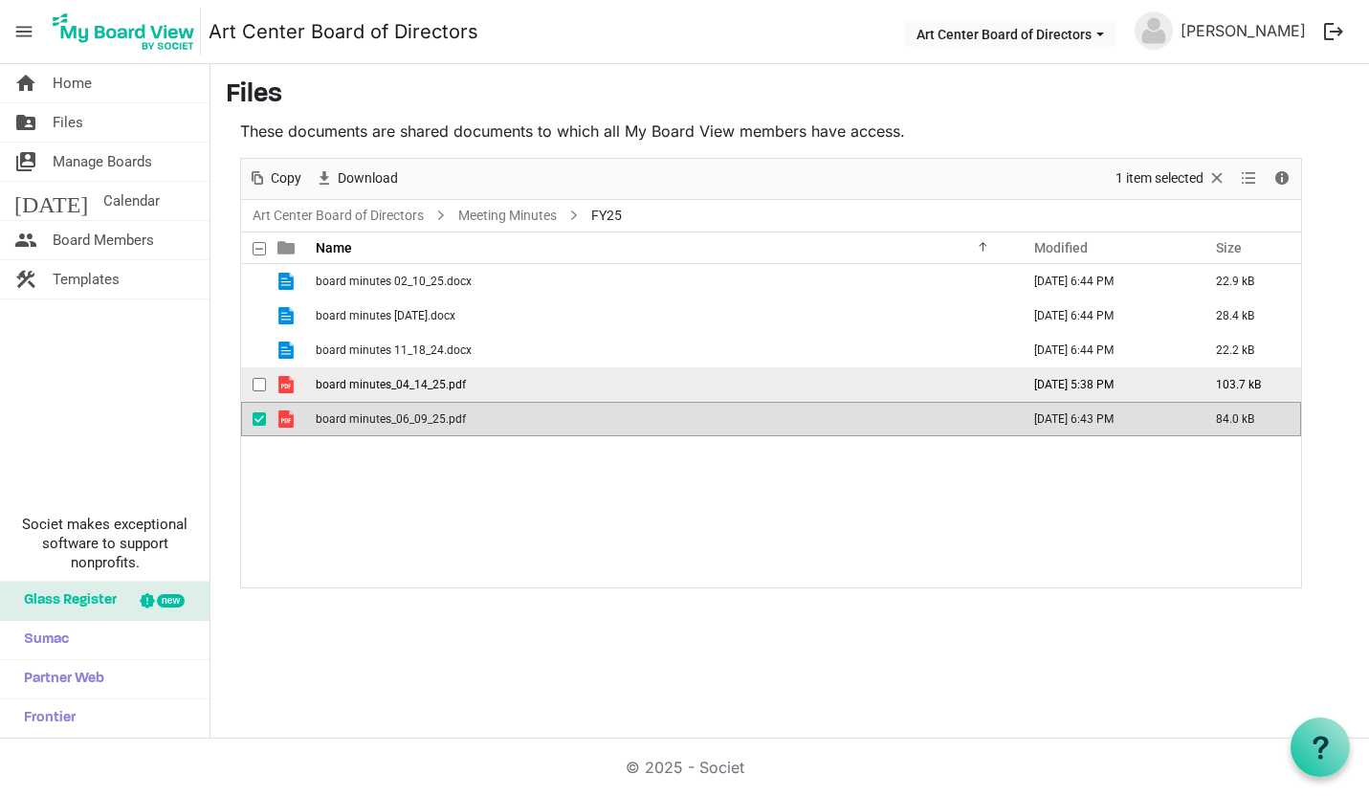
click at [407, 387] on span "board minutes_04_14_25.pdf" at bounding box center [391, 384] width 150 height 13
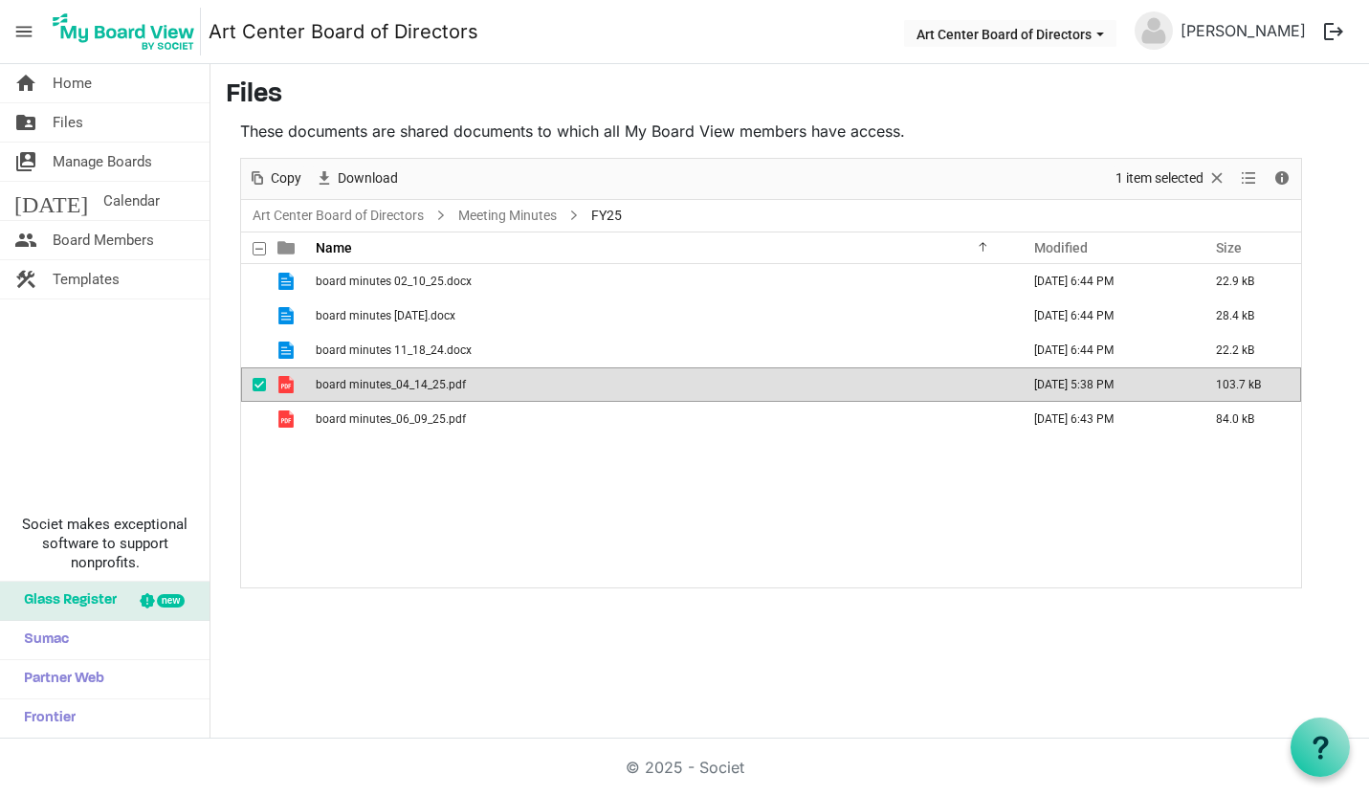
click at [407, 387] on span "board minutes_04_14_25.pdf" at bounding box center [391, 384] width 150 height 13
click at [357, 176] on span "Download" at bounding box center [368, 178] width 64 height 24
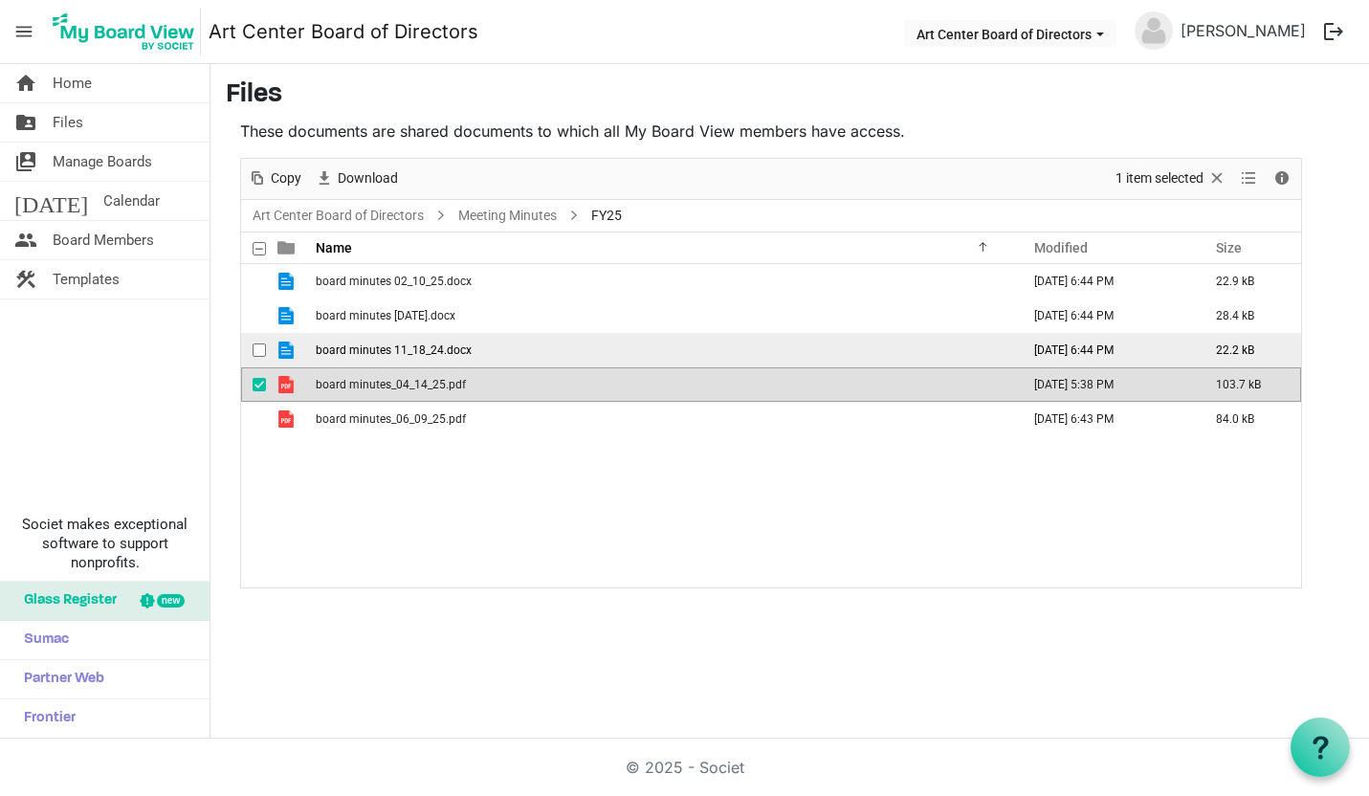
click at [425, 352] on span "board minutes 11_18_24.docx" at bounding box center [394, 349] width 156 height 13
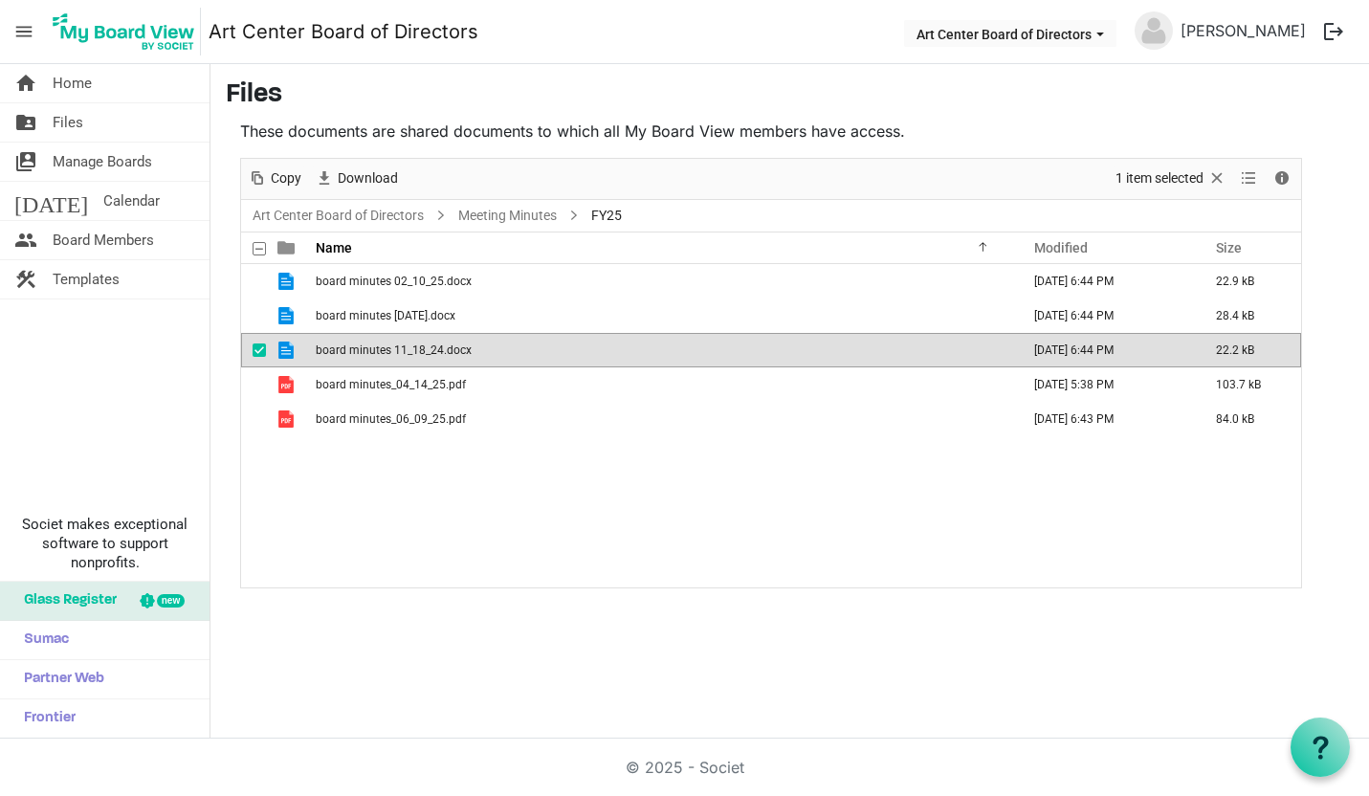
click at [425, 352] on span "board minutes 11_18_24.docx" at bounding box center [394, 349] width 156 height 13
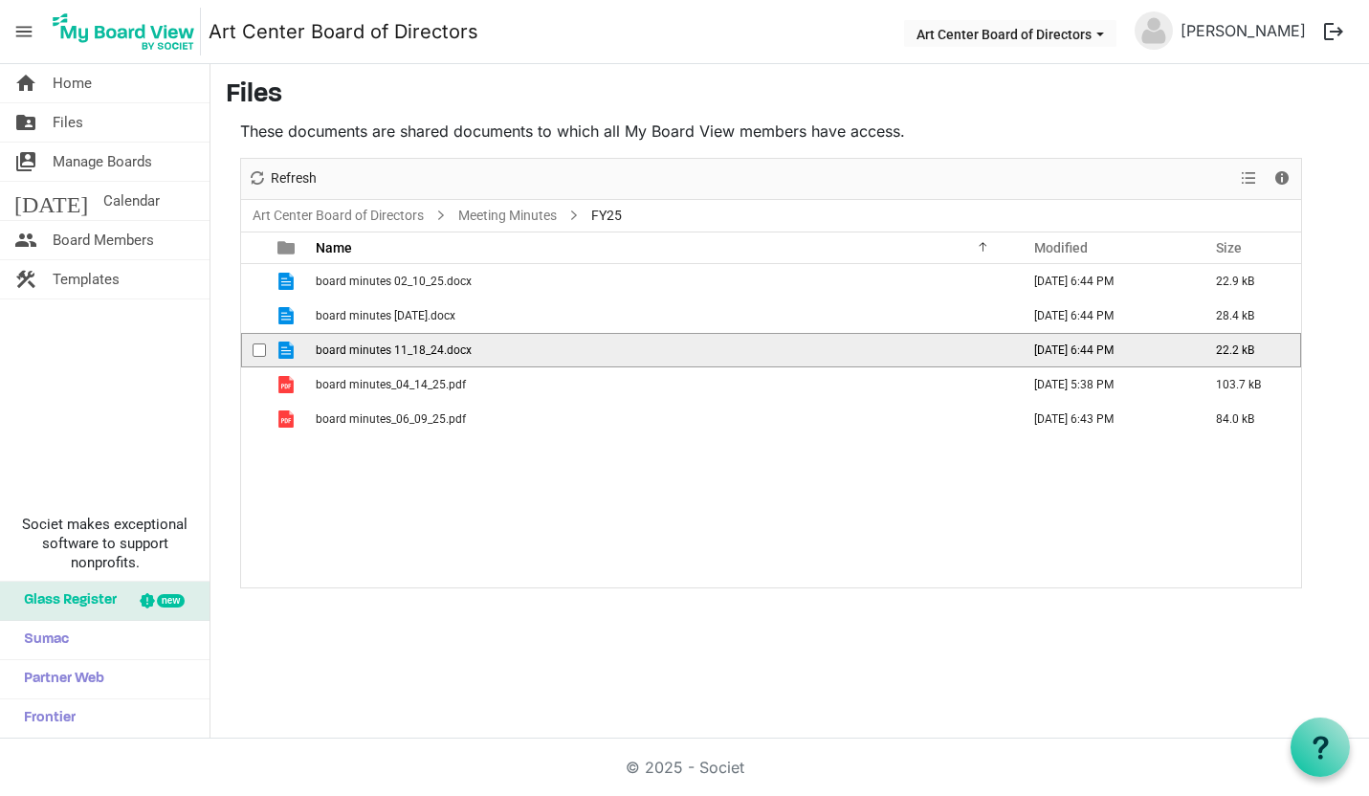
click at [425, 352] on span "board minutes 11_18_24.docx" at bounding box center [394, 349] width 156 height 13
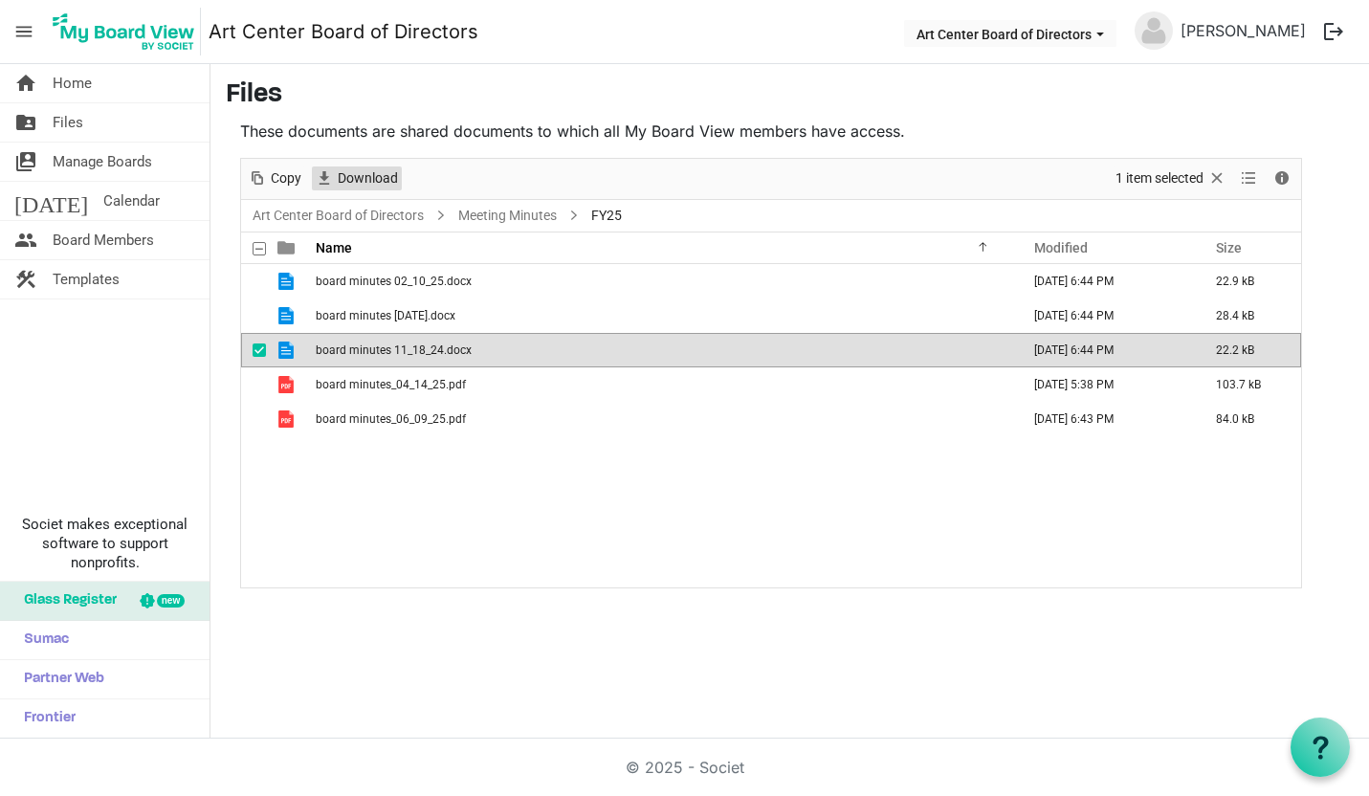
click at [358, 177] on span "Download" at bounding box center [368, 178] width 64 height 24
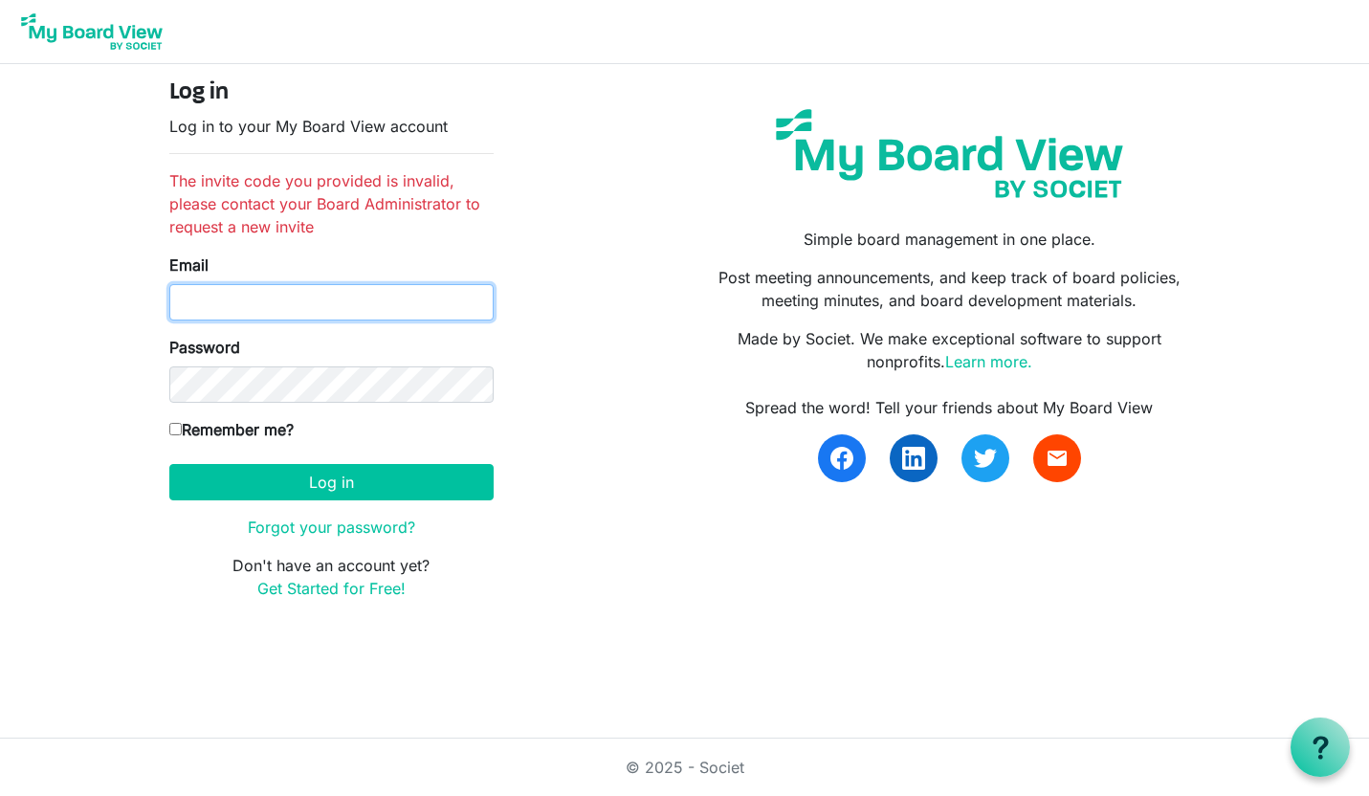
type input "[EMAIL_ADDRESS][DOMAIN_NAME]"
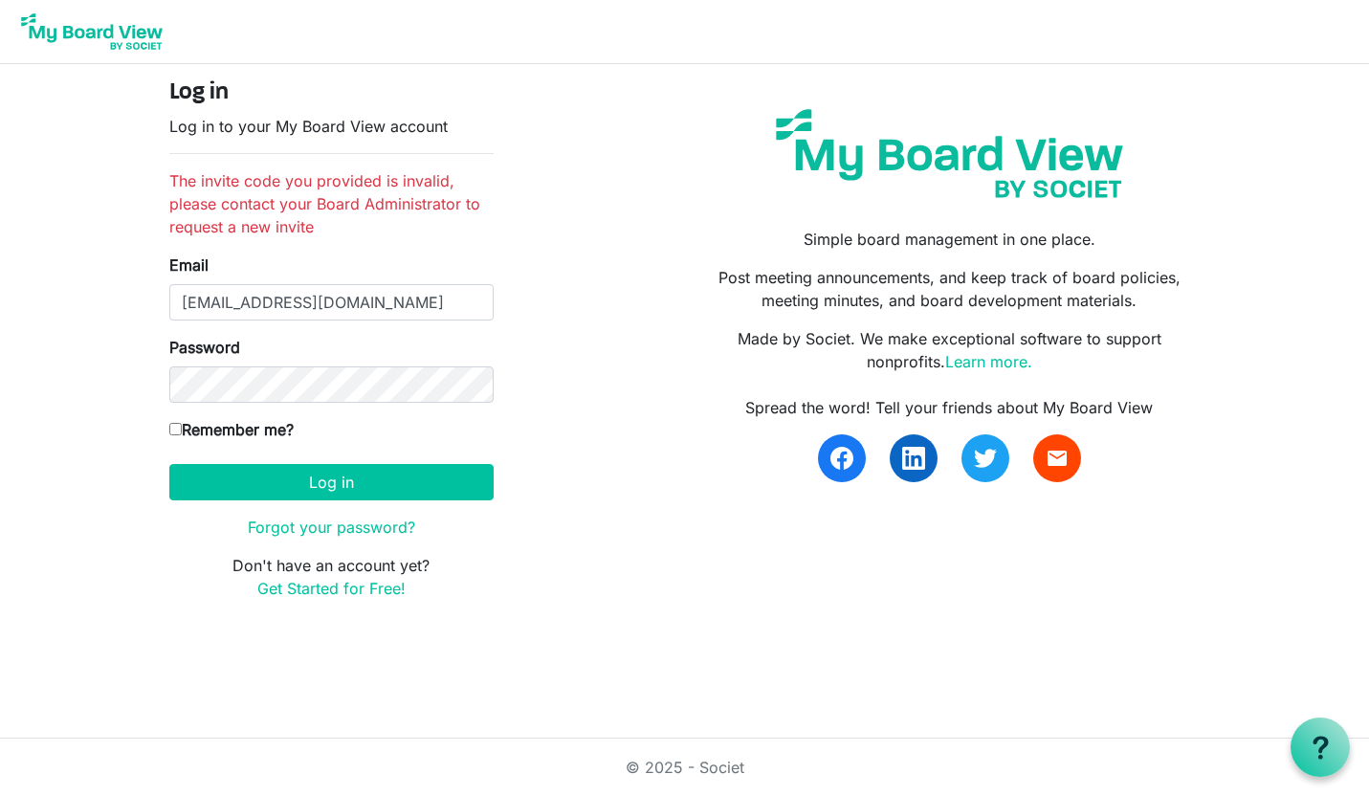
click at [75, 31] on img at bounding box center [91, 32] width 153 height 48
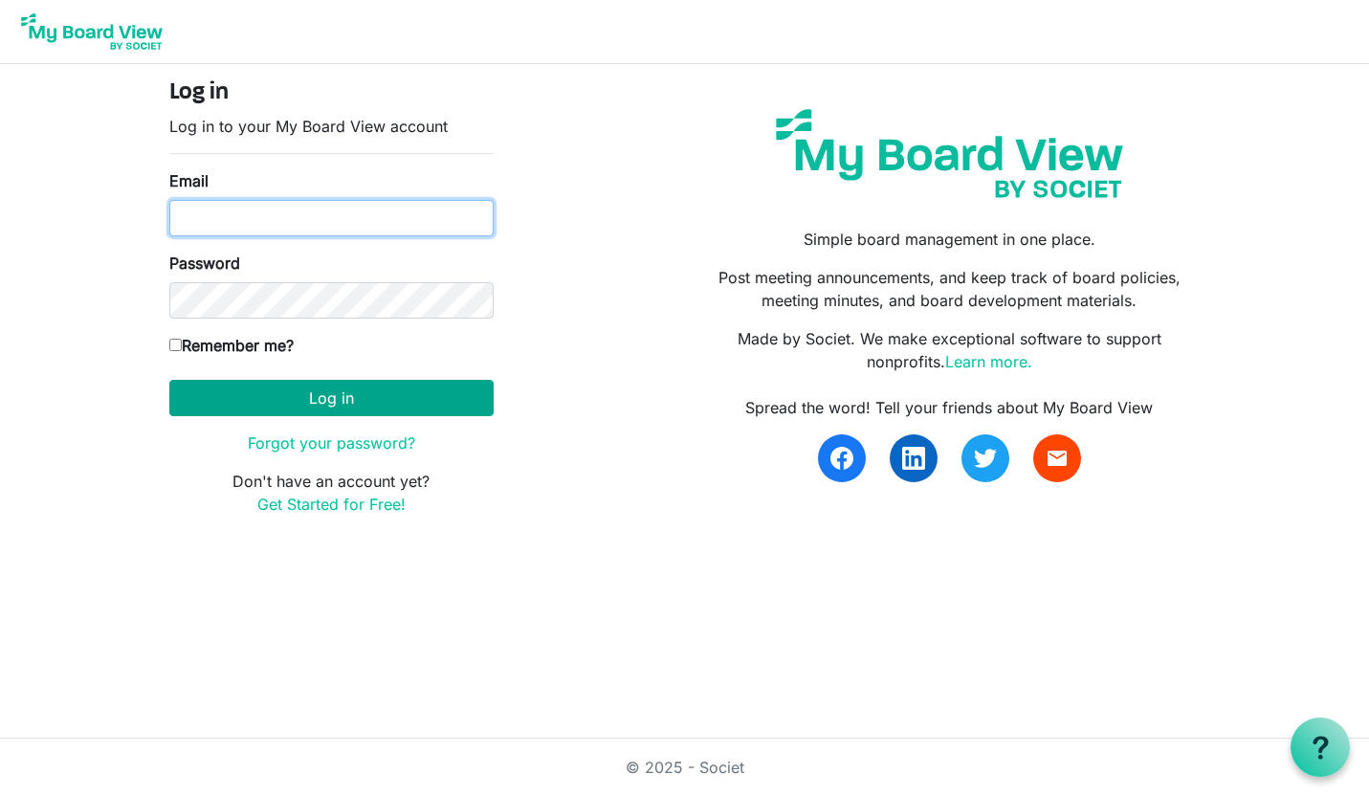
type input "[EMAIL_ADDRESS][DOMAIN_NAME]"
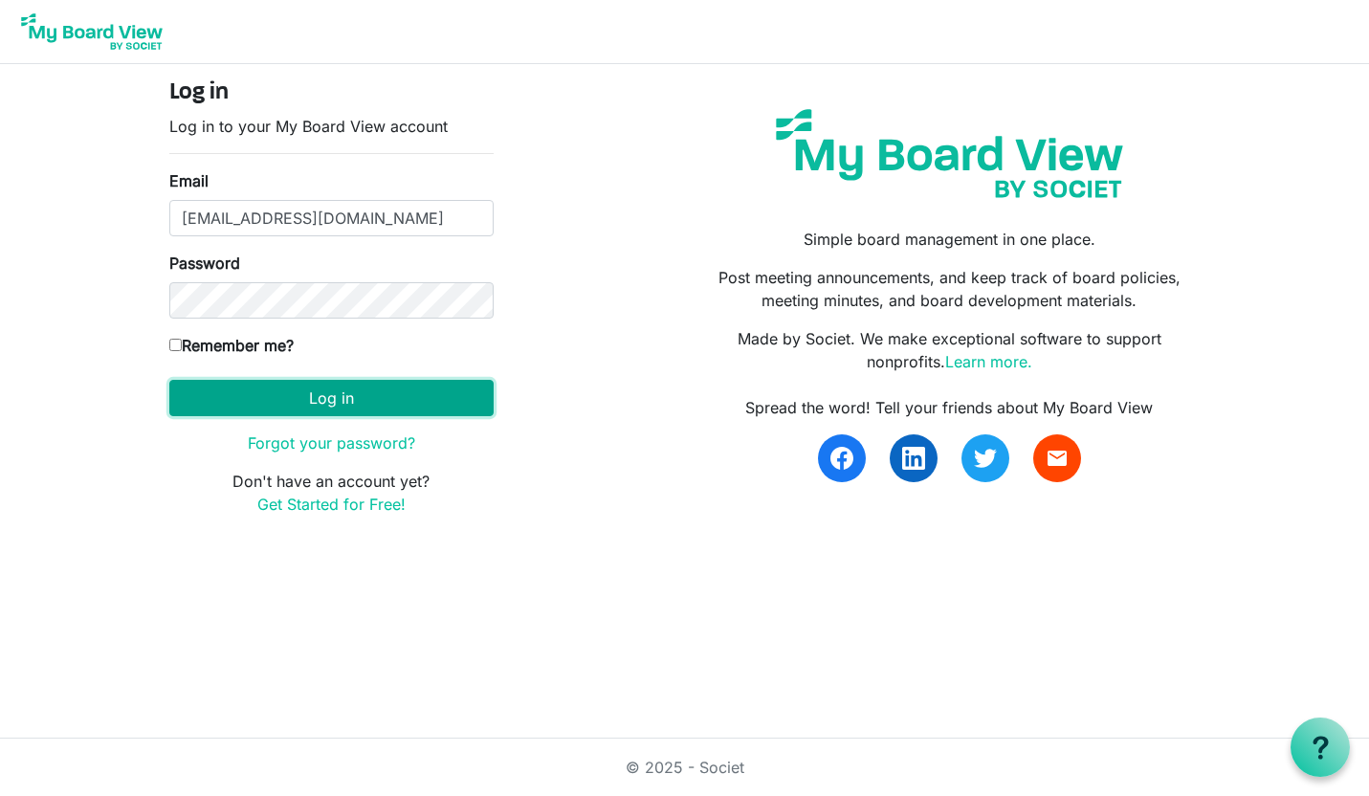
click at [334, 387] on button "Log in" at bounding box center [331, 398] width 324 height 36
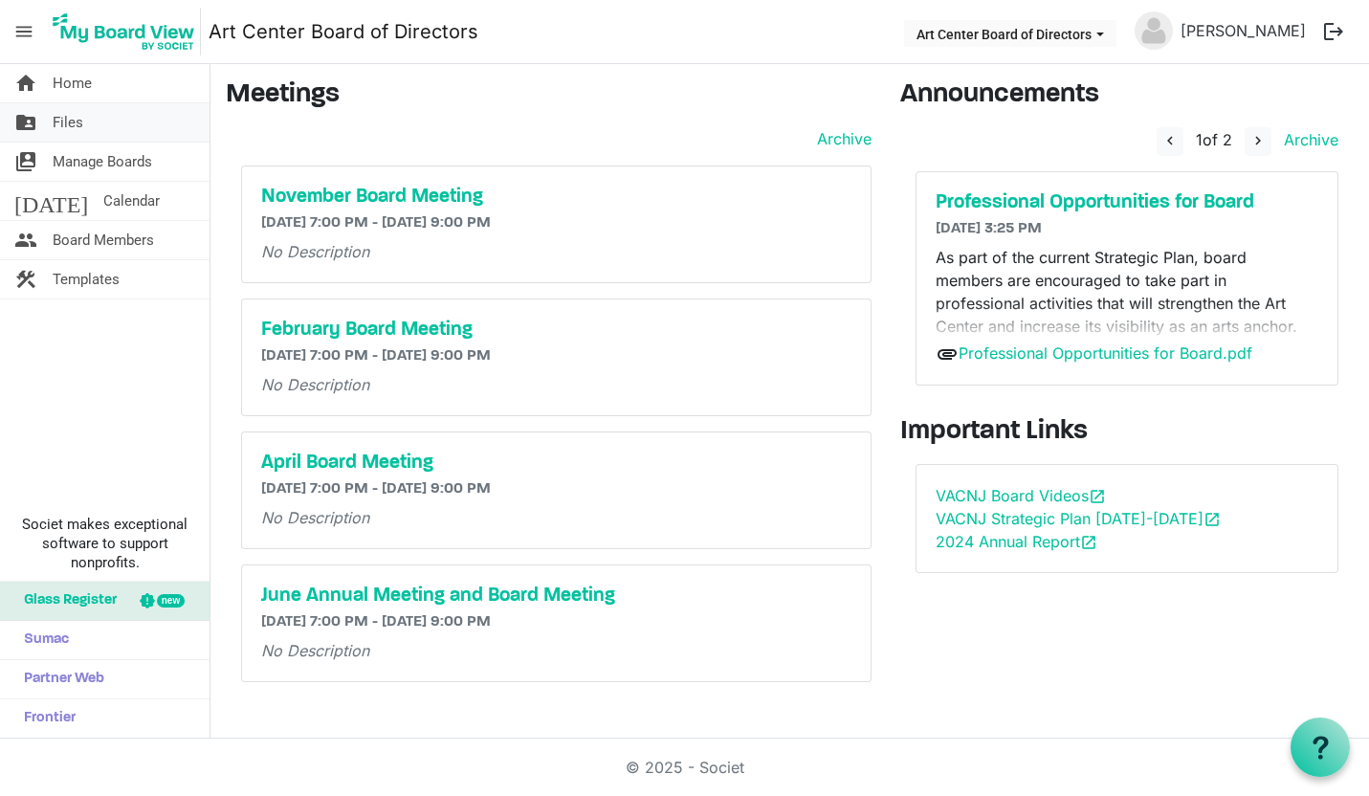
click at [71, 119] on span "Files" at bounding box center [68, 122] width 31 height 38
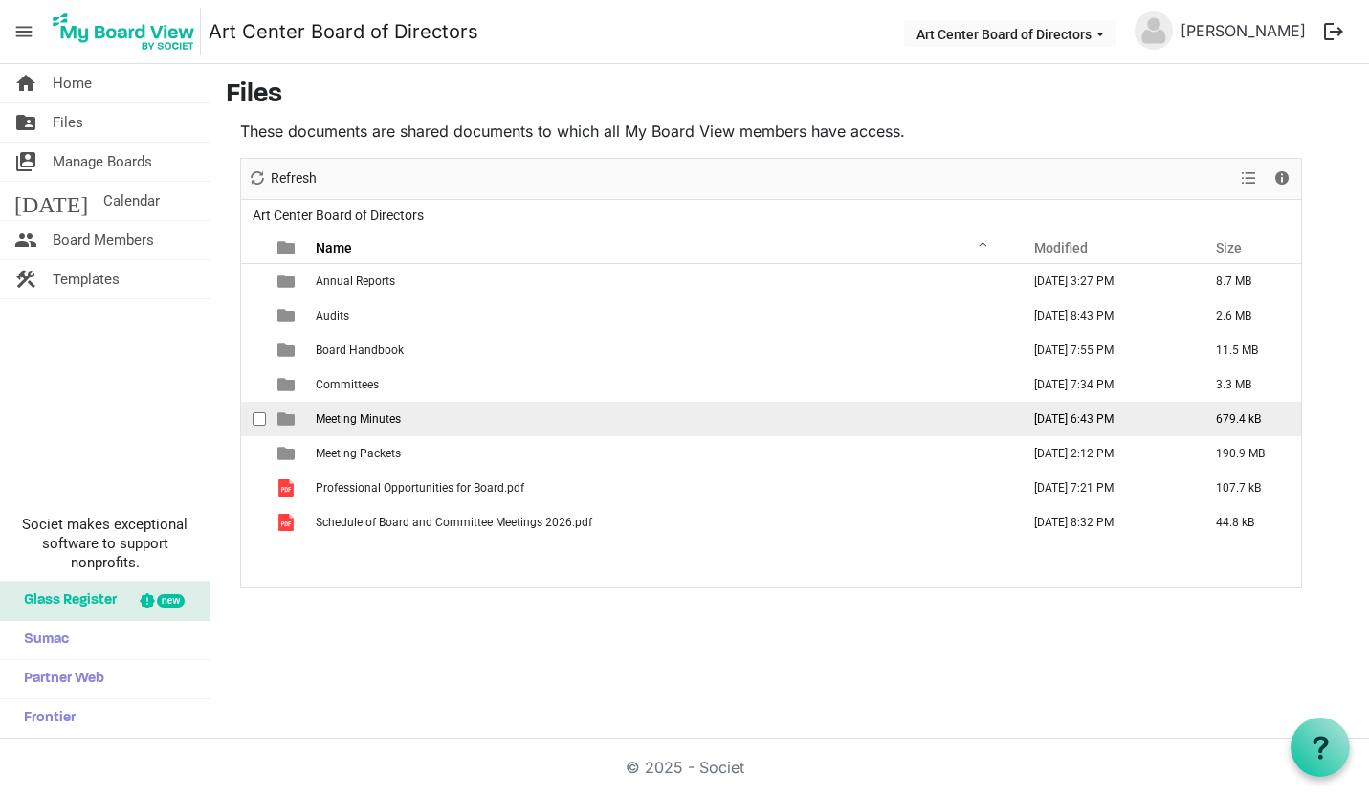
click at [327, 415] on span "Meeting Minutes" at bounding box center [358, 418] width 85 height 13
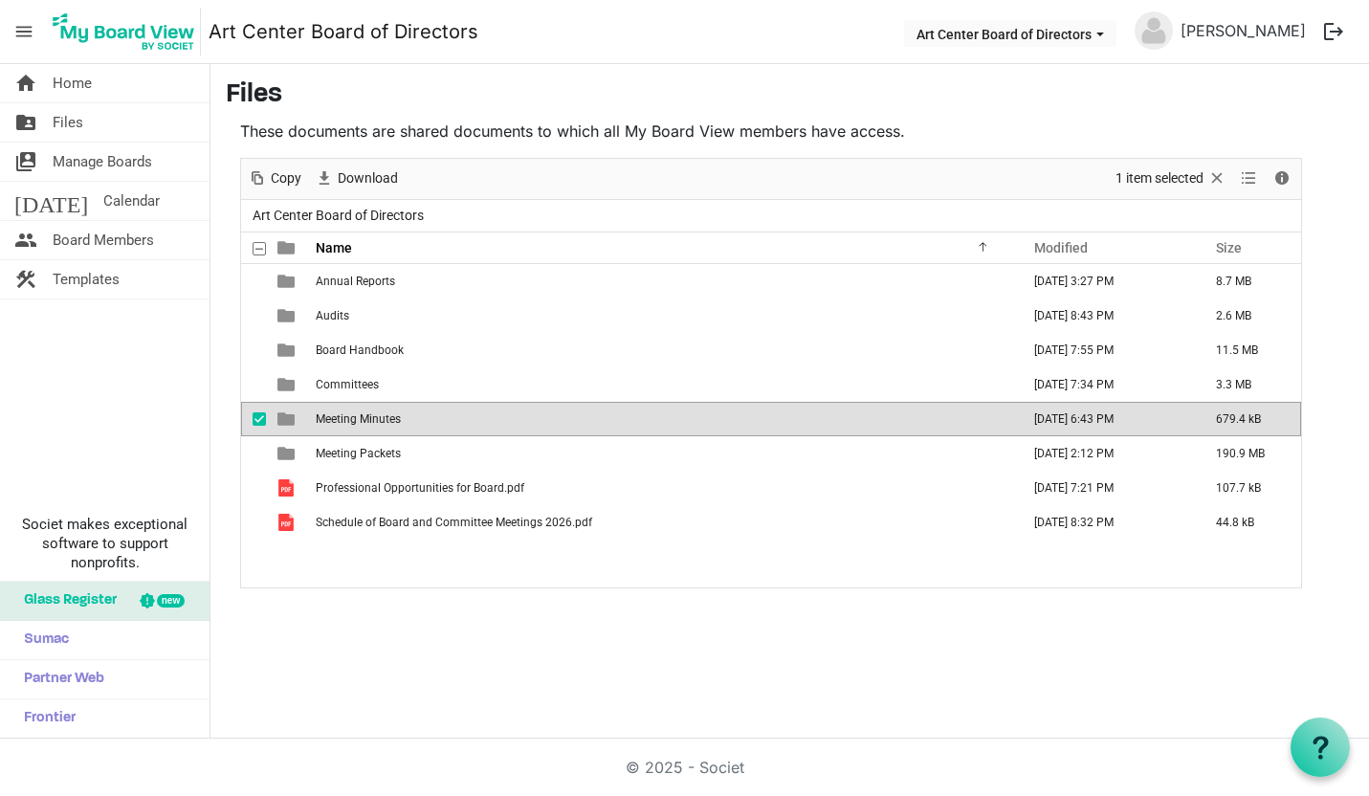
click at [348, 417] on span "Meeting Minutes" at bounding box center [358, 418] width 85 height 13
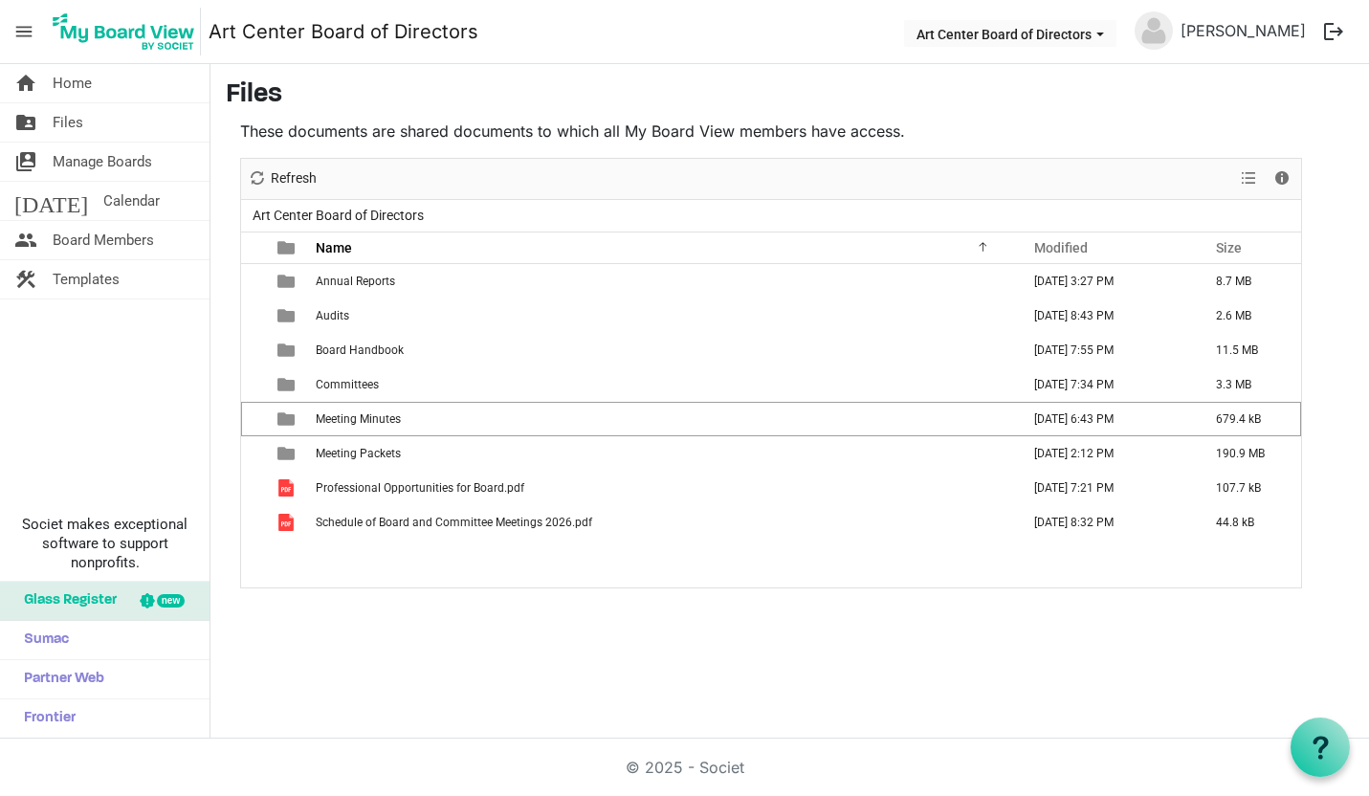
click at [348, 420] on span "Meeting Minutes" at bounding box center [358, 418] width 85 height 13
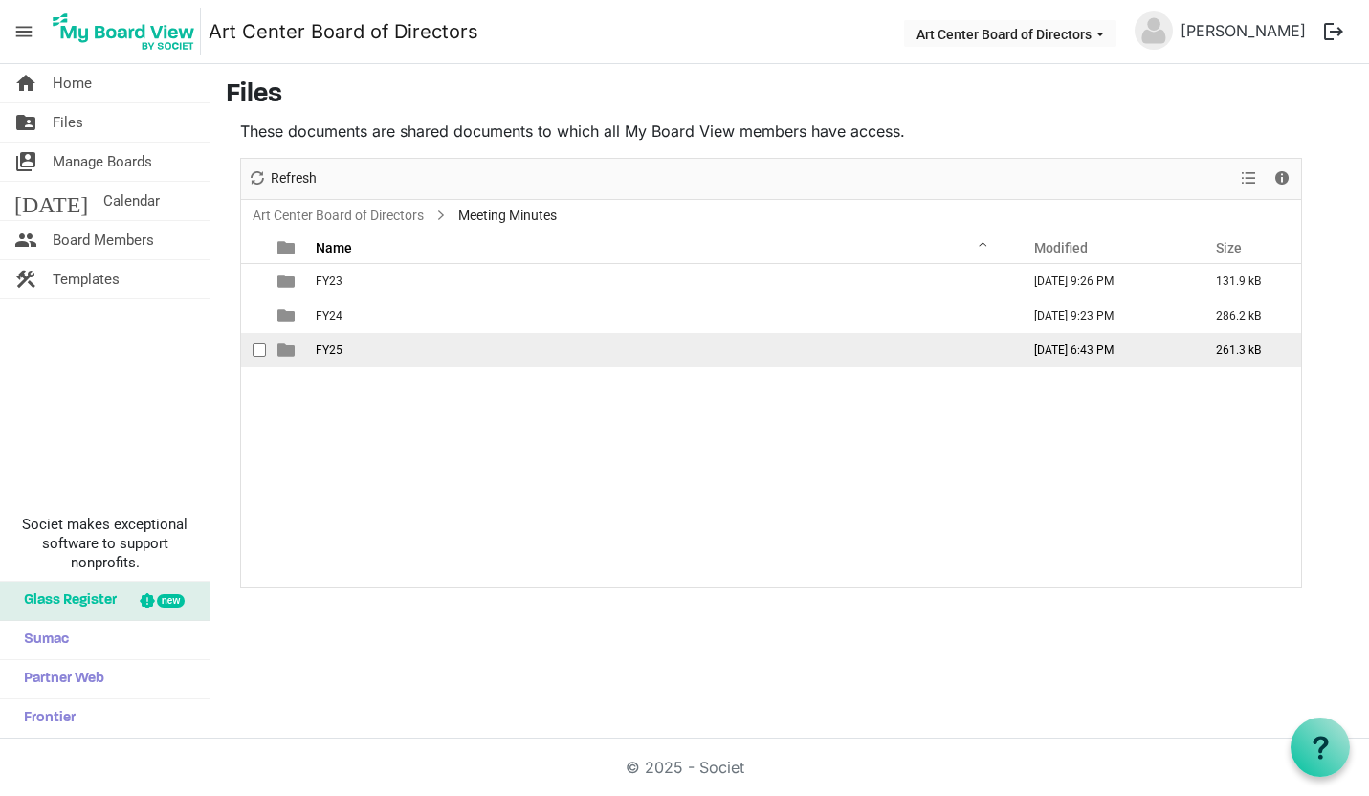
click at [334, 355] on span "FY25" at bounding box center [329, 349] width 27 height 13
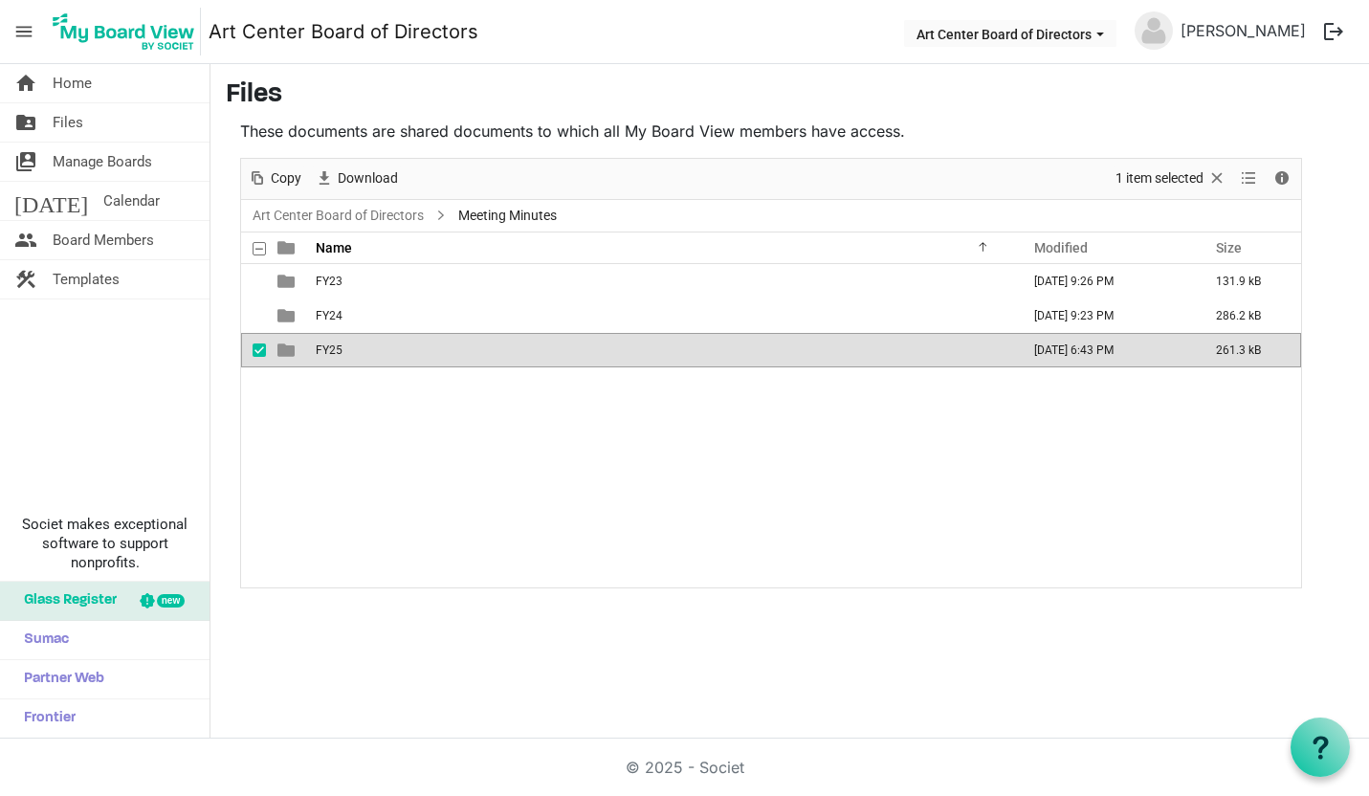
click at [334, 355] on span "FY25" at bounding box center [329, 349] width 27 height 13
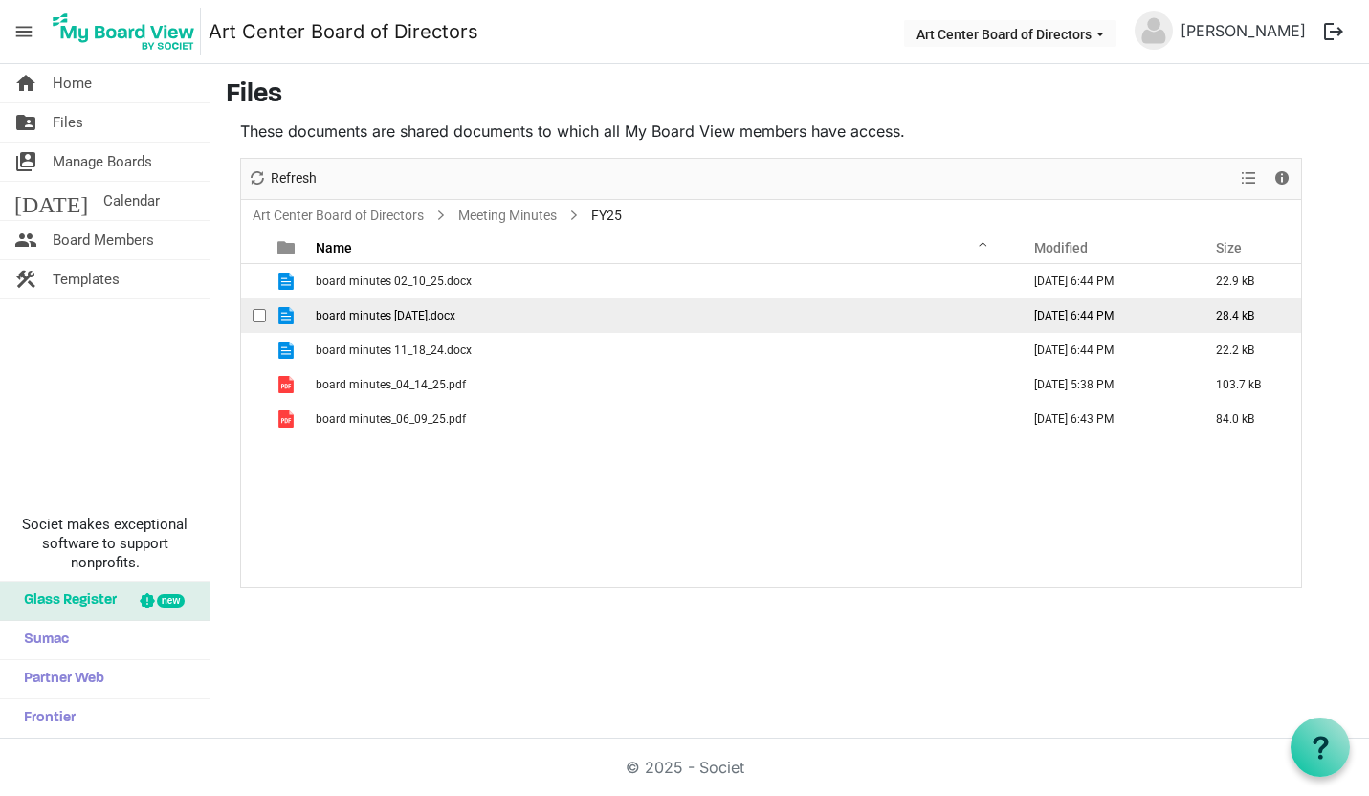
click at [325, 314] on span "board minutes 09.16.2024.docx" at bounding box center [386, 315] width 140 height 13
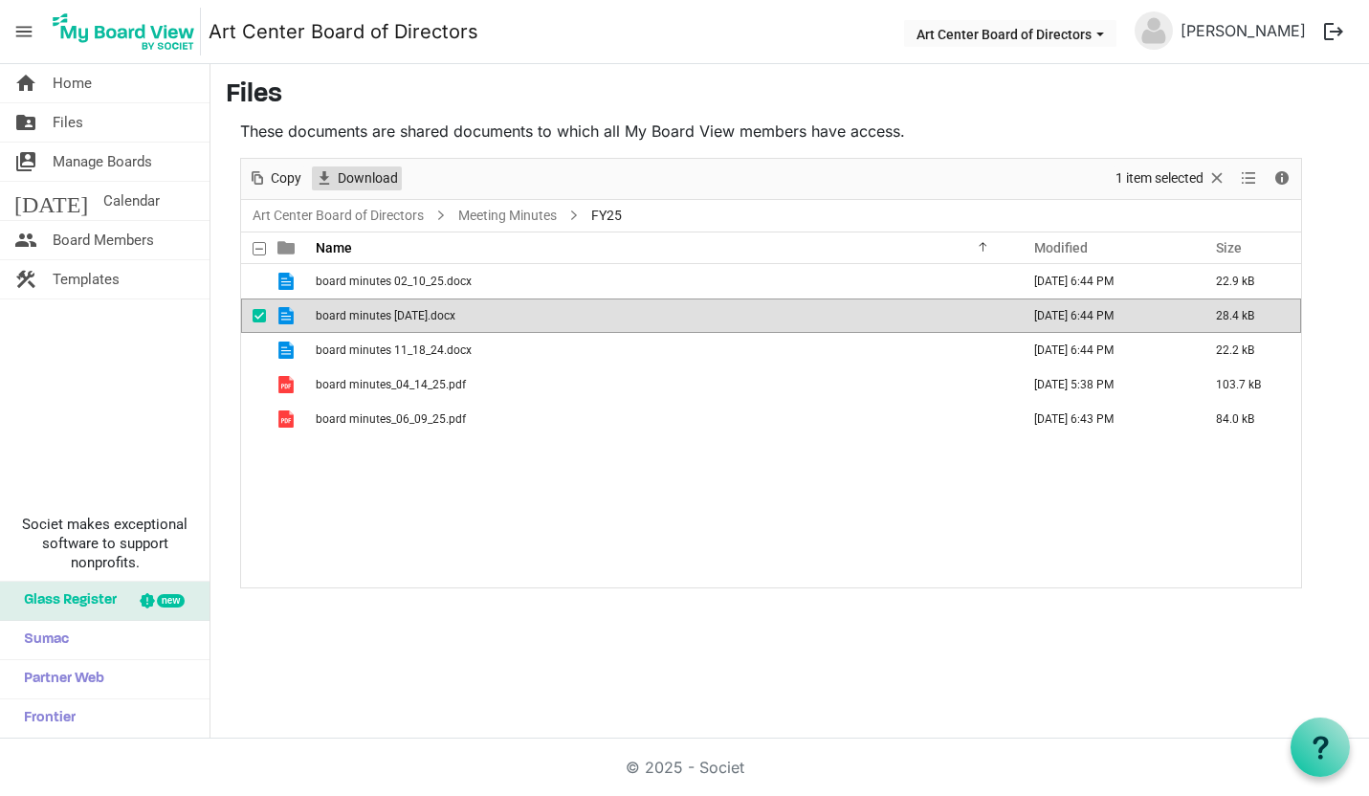
click at [352, 171] on span "Download" at bounding box center [368, 178] width 64 height 24
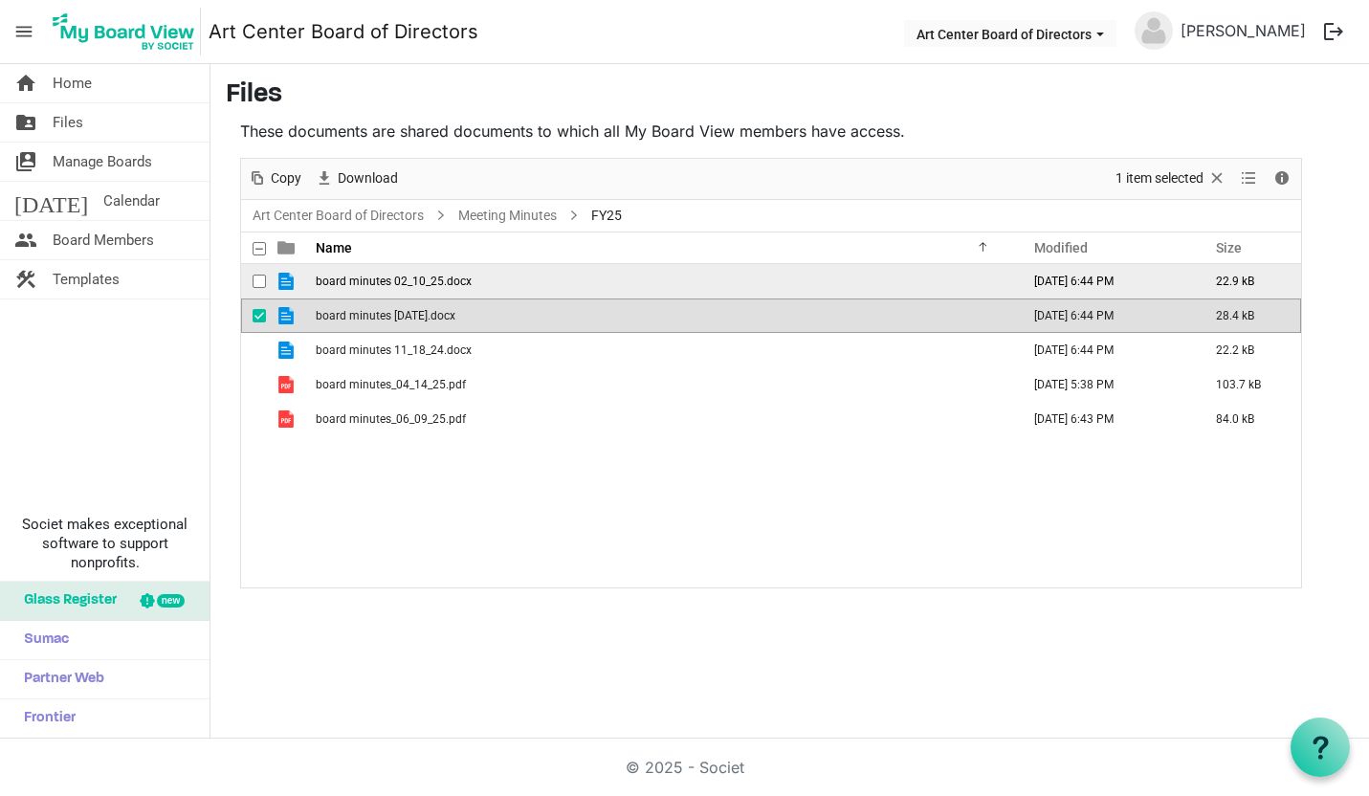
click at [358, 281] on span "board minutes 02_10_25.docx" at bounding box center [394, 281] width 156 height 13
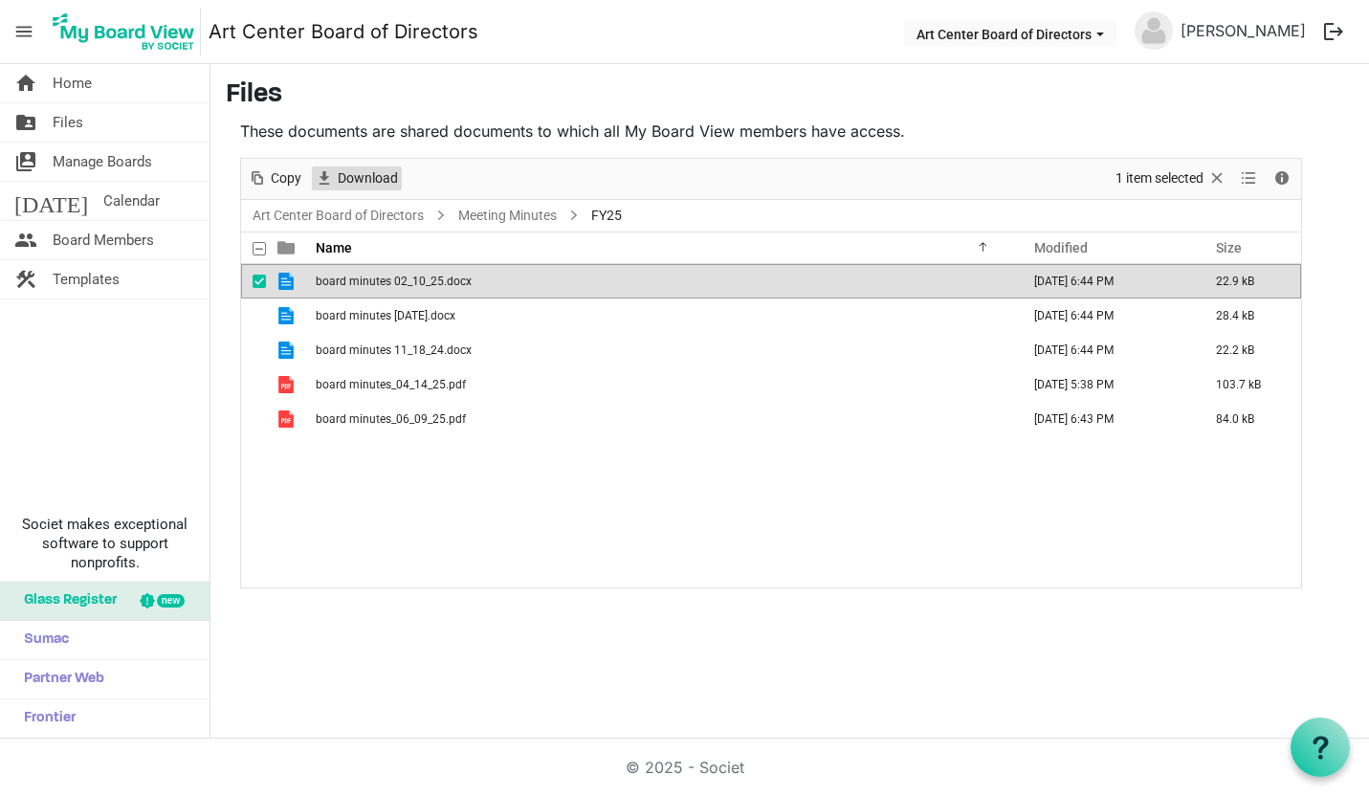
click at [366, 180] on span "Download" at bounding box center [368, 178] width 64 height 24
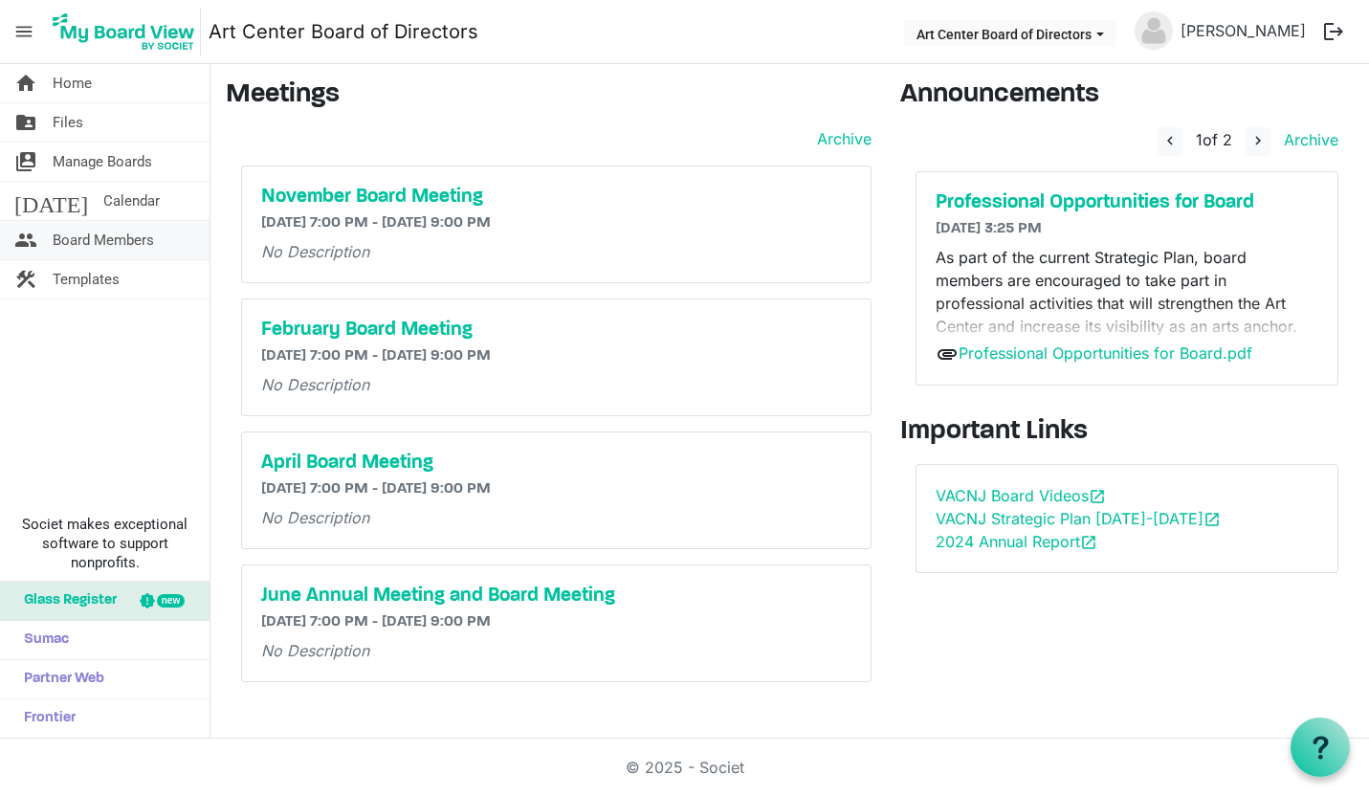
click at [126, 231] on span "Board Members" at bounding box center [103, 240] width 101 height 38
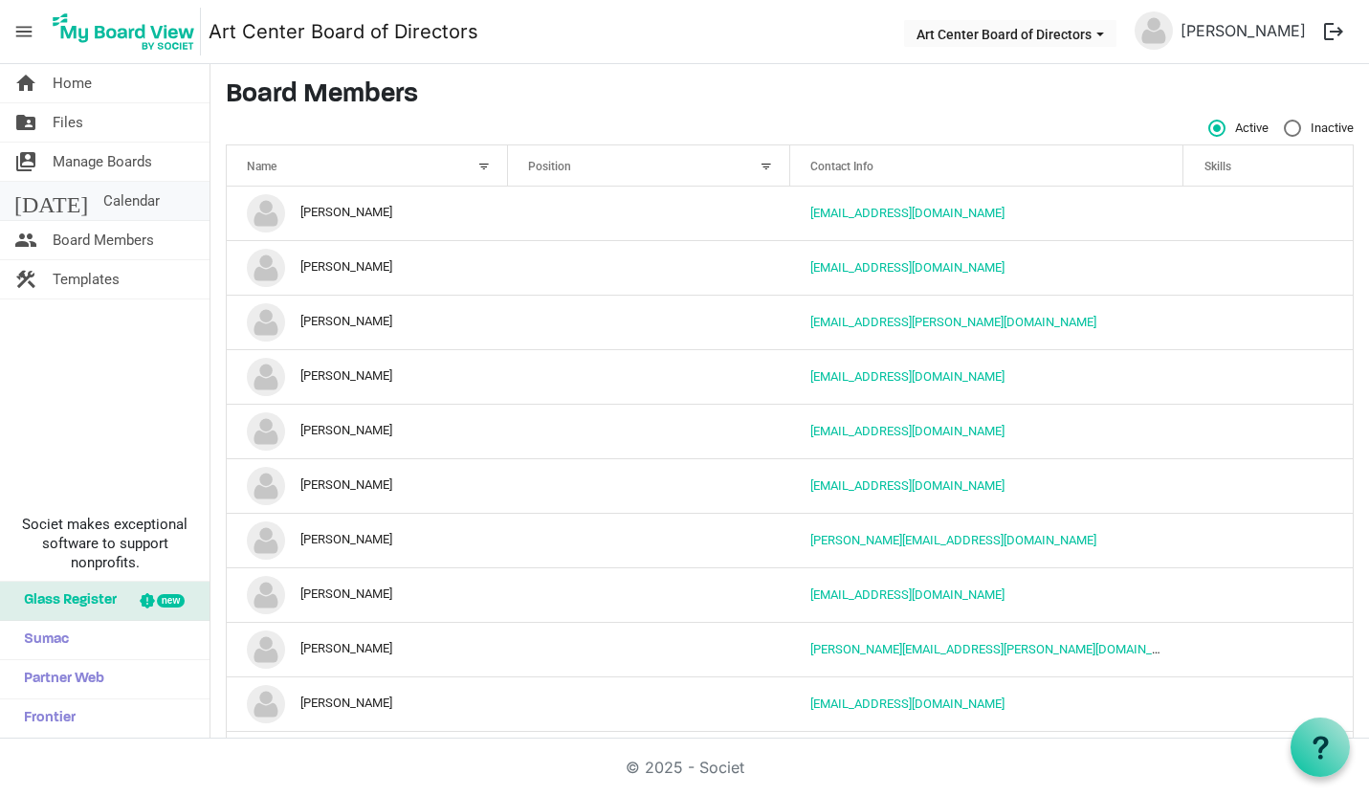
click at [103, 194] on span "Calendar" at bounding box center [131, 201] width 56 height 38
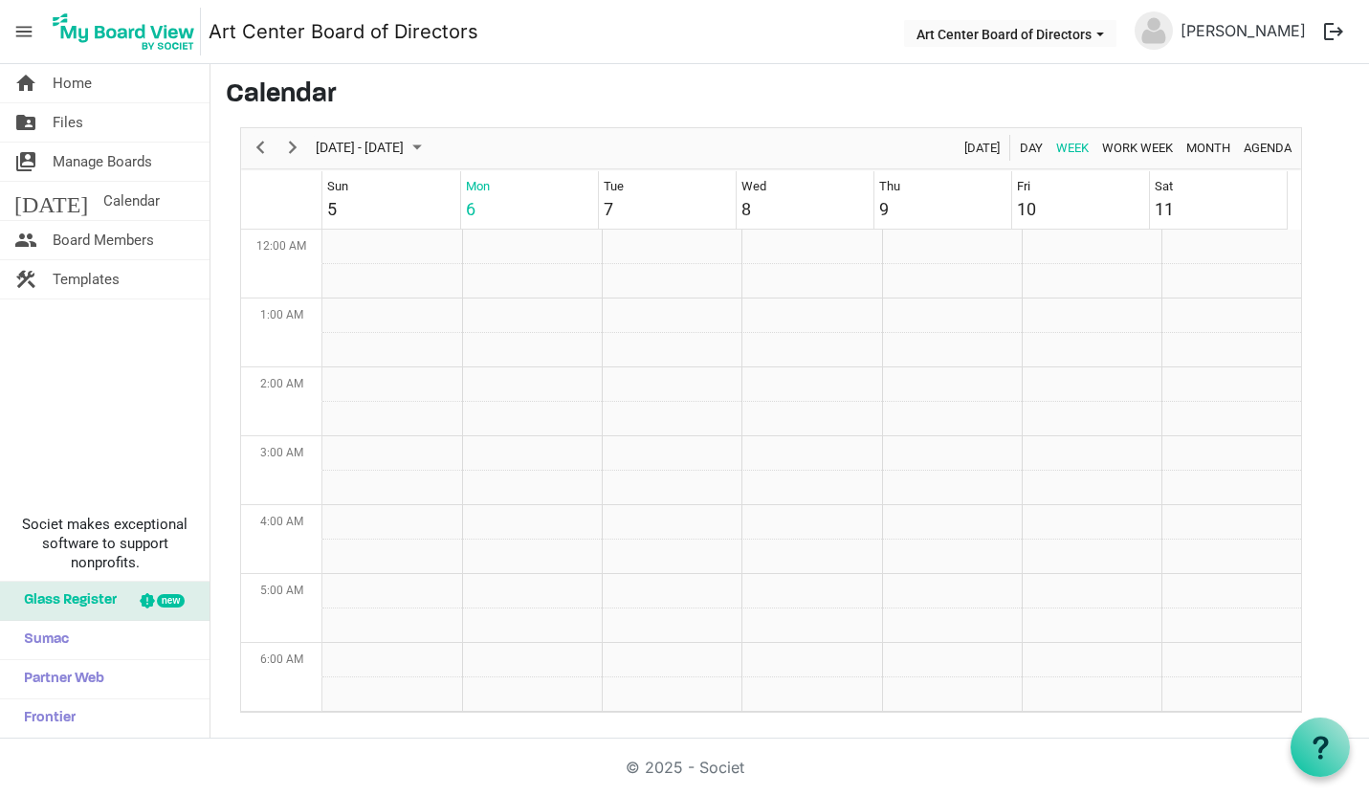
scroll to position [620, 0]
click at [66, 121] on span "Files" at bounding box center [68, 122] width 31 height 38
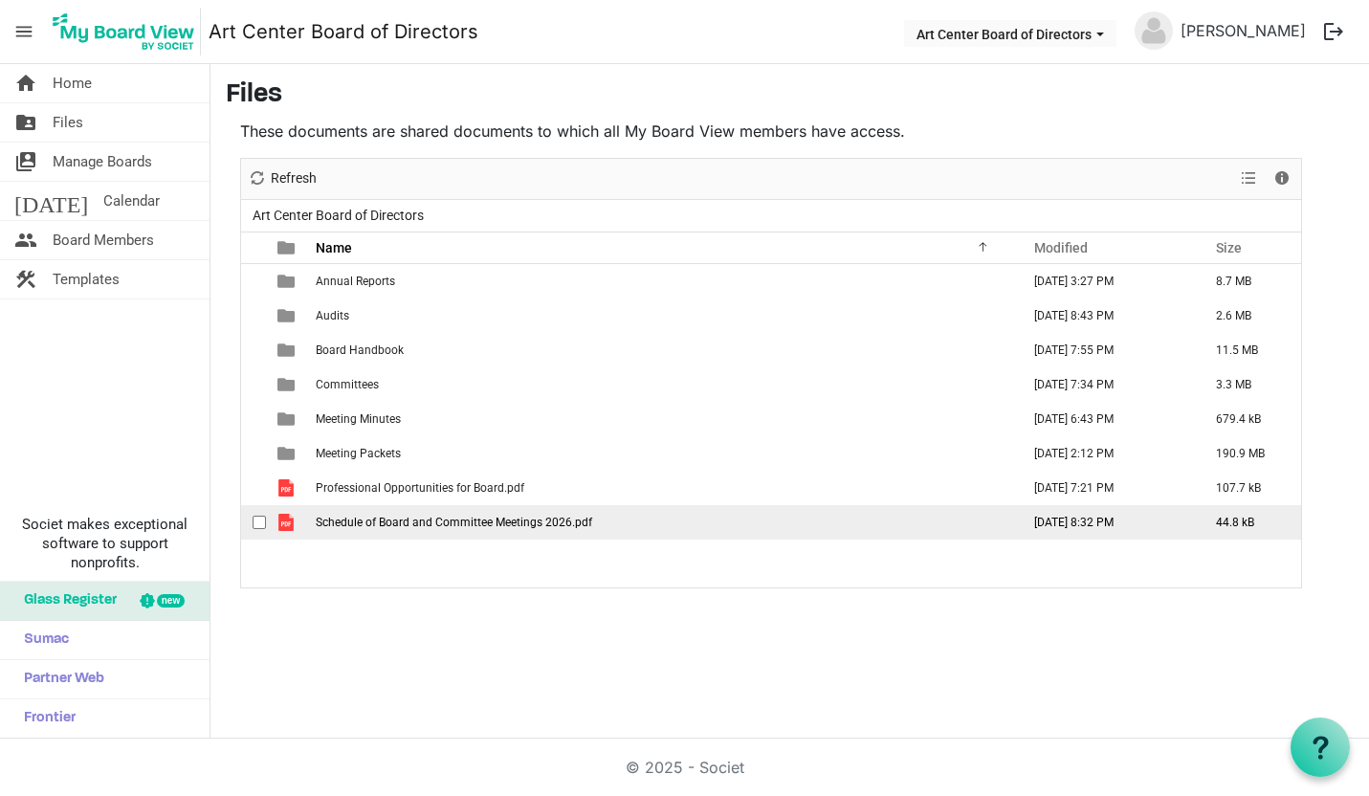
click at [458, 518] on span "Schedule of Board and Committee Meetings 2026.pdf" at bounding box center [454, 522] width 276 height 13
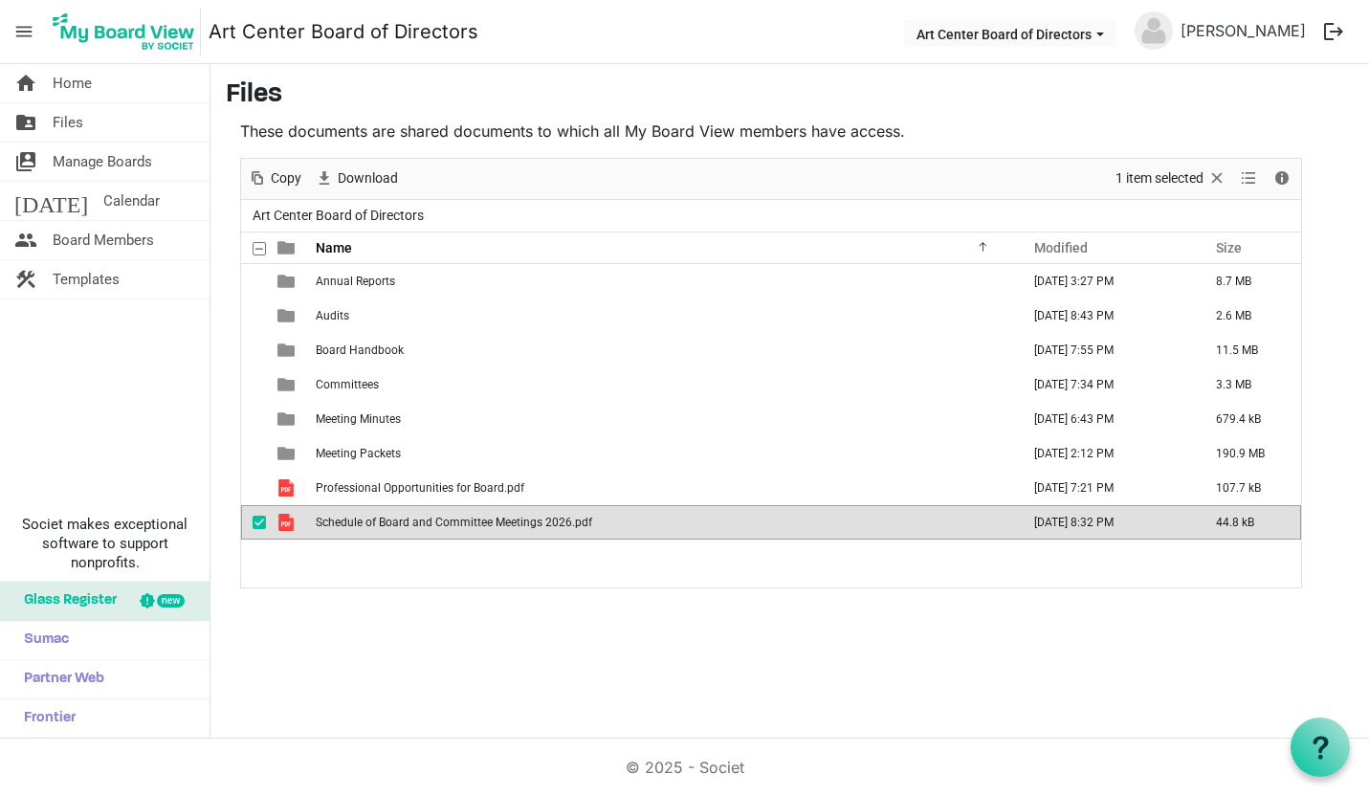
click at [458, 518] on span "Schedule of Board and Committee Meetings 2026.pdf" at bounding box center [454, 522] width 276 height 13
click at [1328, 27] on button "logout" at bounding box center [1333, 31] width 40 height 40
